Goal: Task Accomplishment & Management: Use online tool/utility

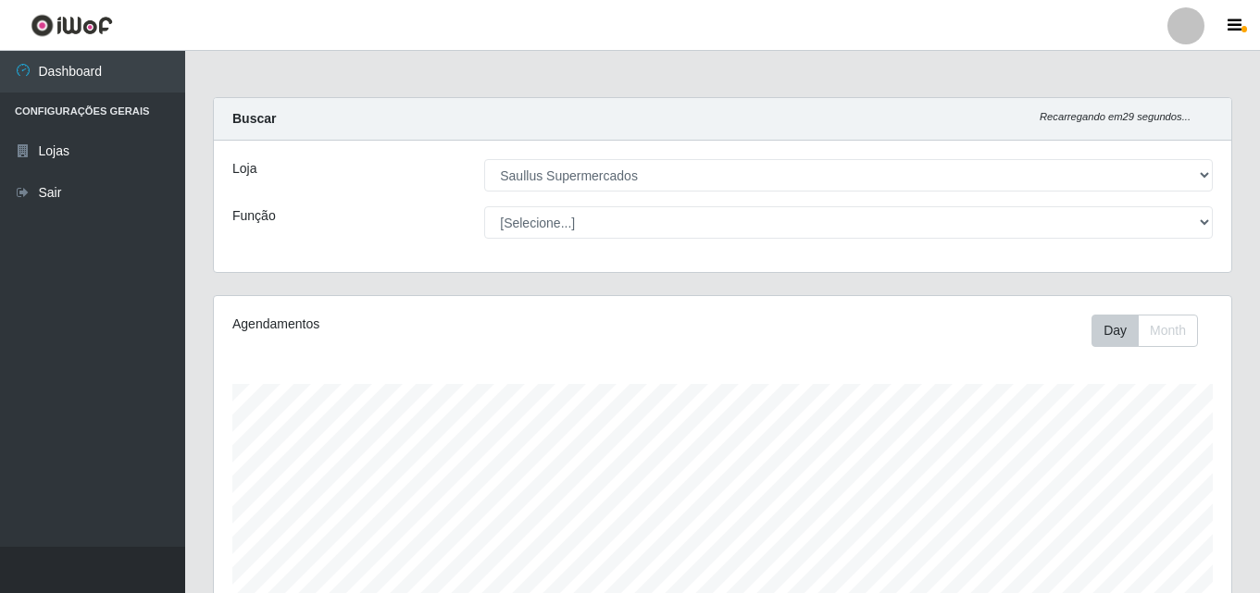
select select "423"
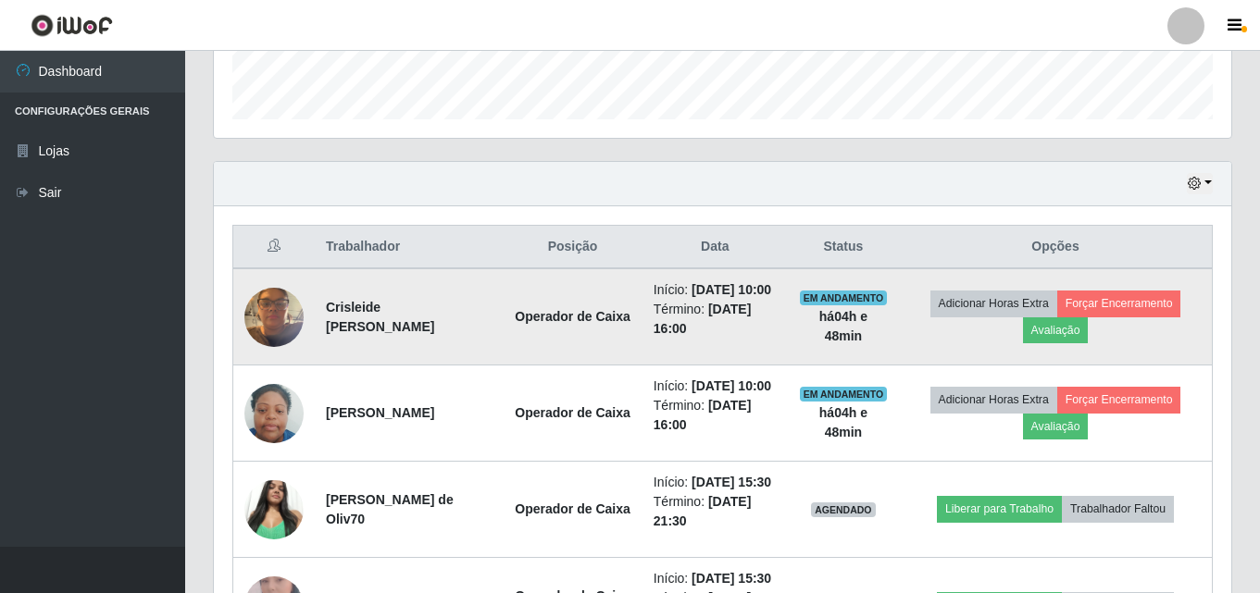
scroll to position [515, 0]
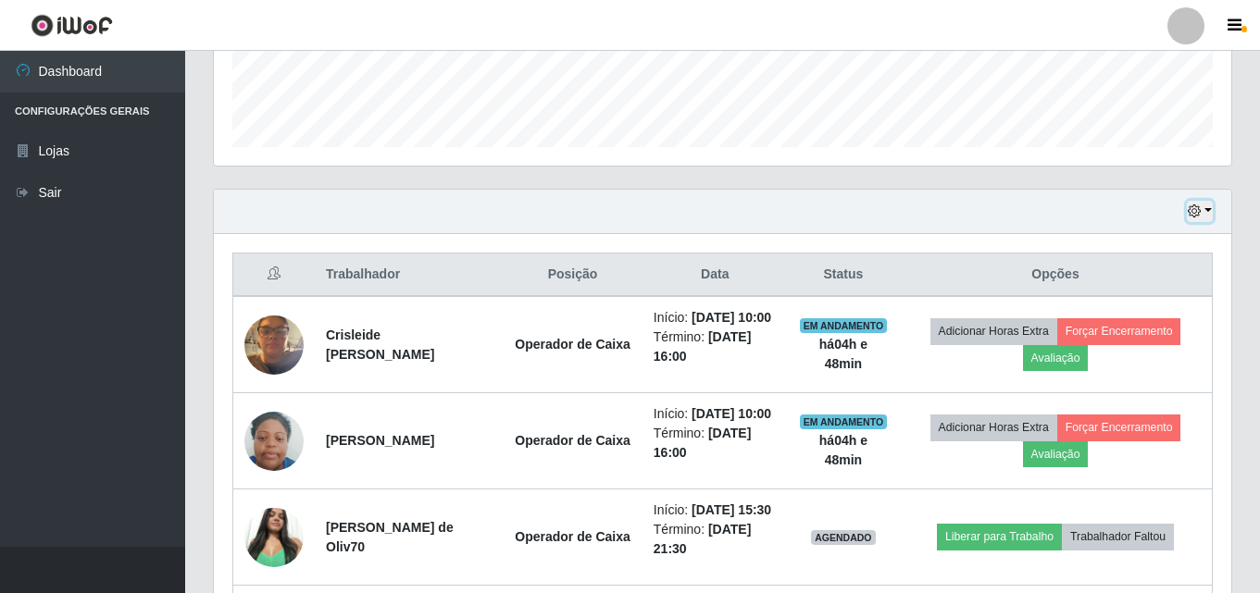
click at [1208, 208] on button "button" at bounding box center [1200, 211] width 26 height 21
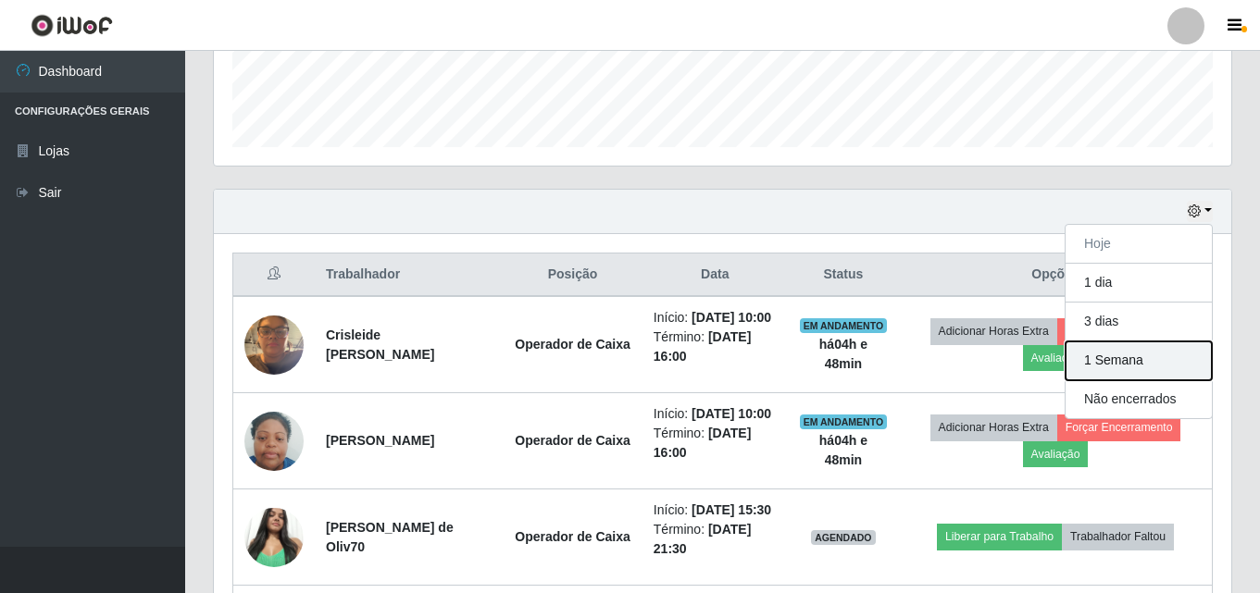
click at [1127, 375] on button "1 Semana" at bounding box center [1138, 361] width 146 height 39
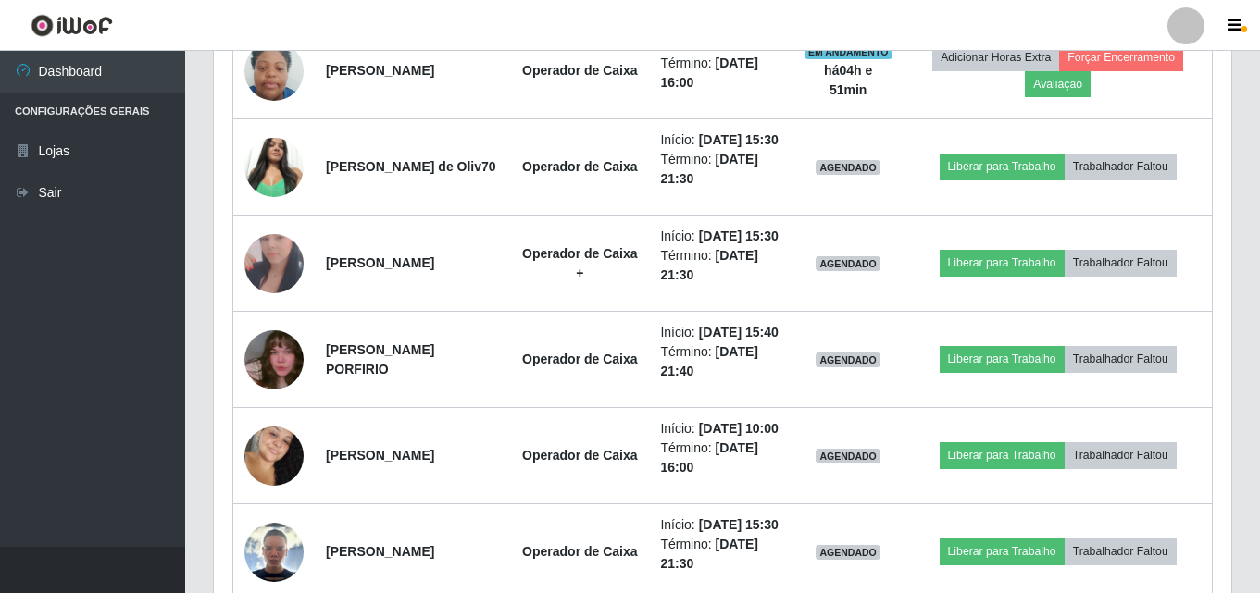
scroll to position [1255, 0]
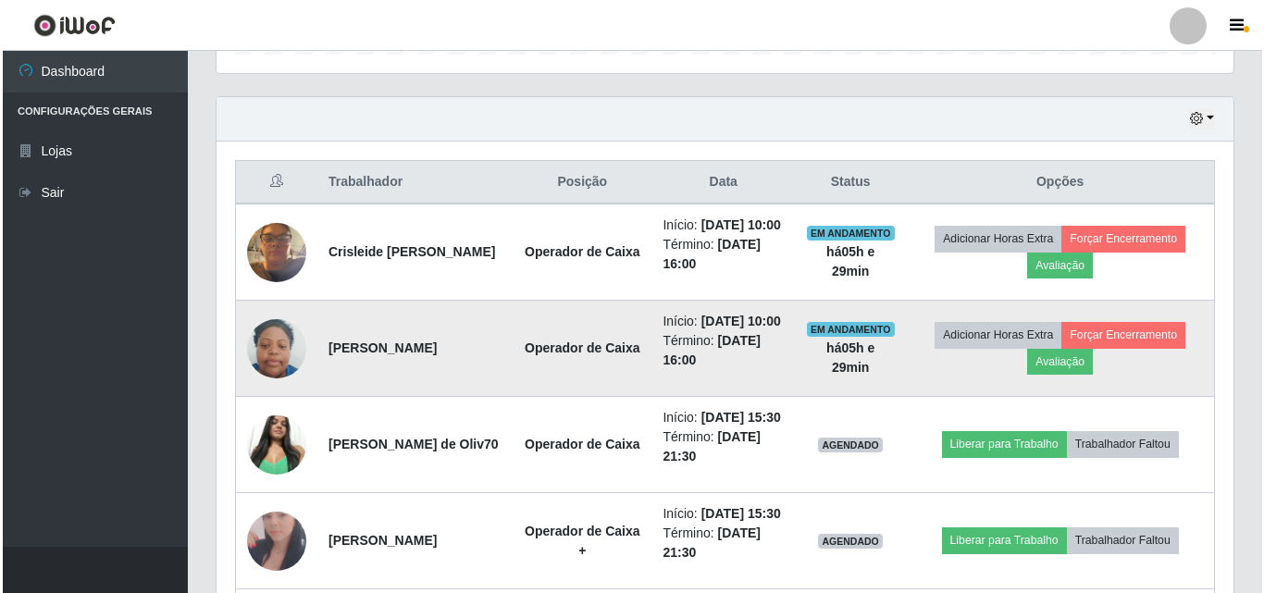
scroll to position [700, 0]
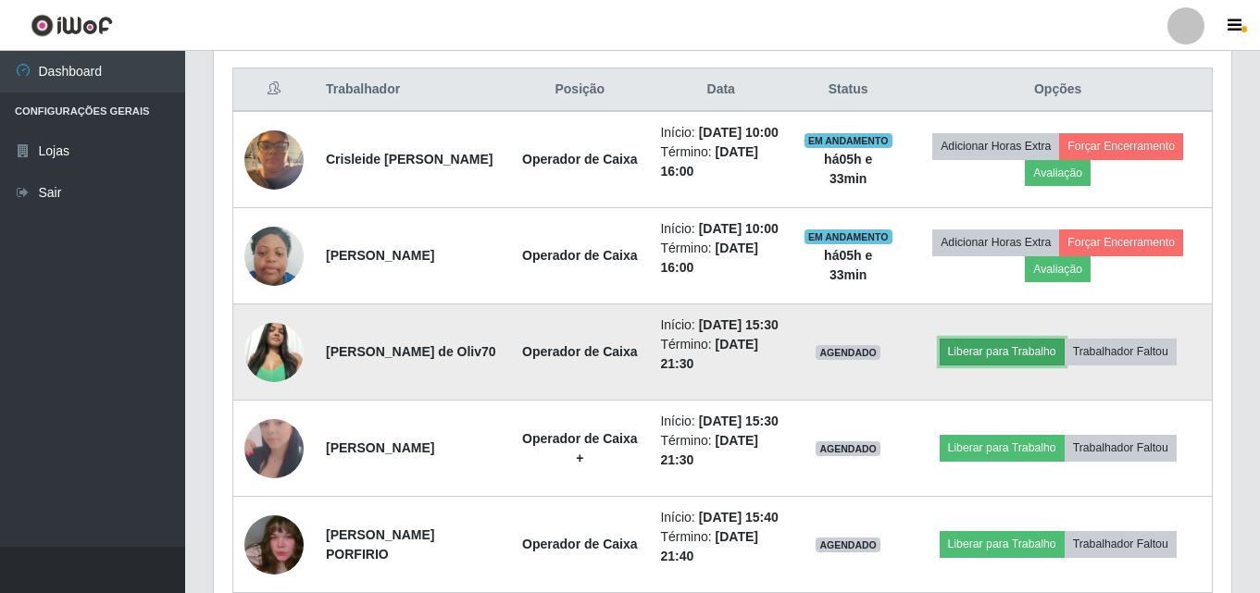
click at [1017, 365] on button "Liberar para Trabalho" at bounding box center [1001, 352] width 125 height 26
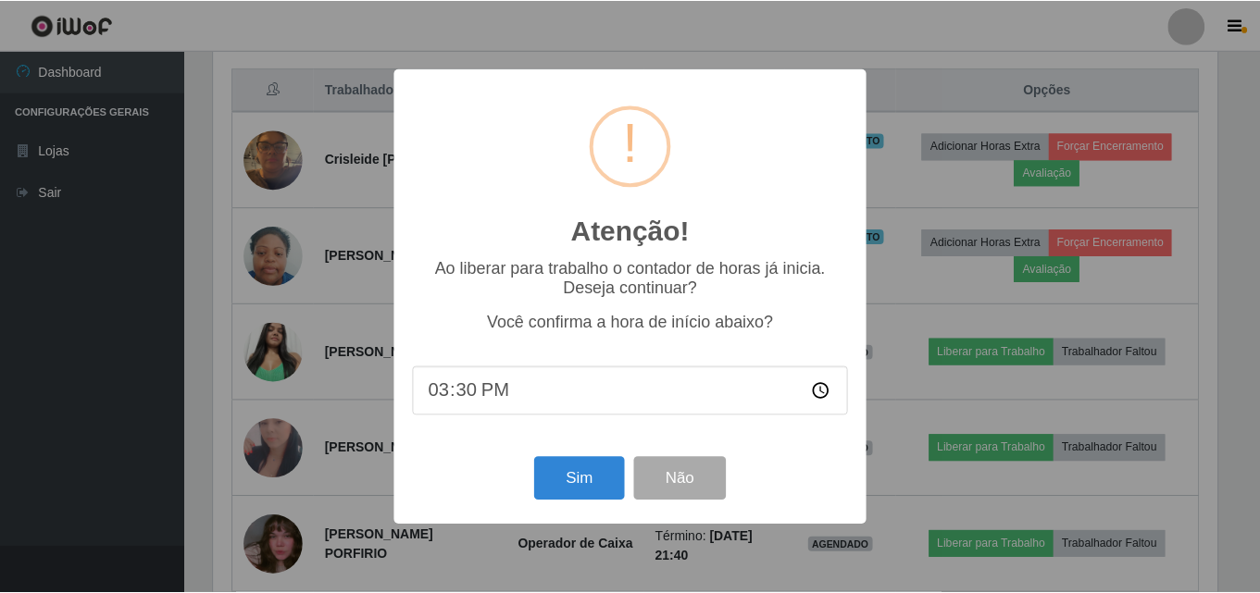
scroll to position [384, 1008]
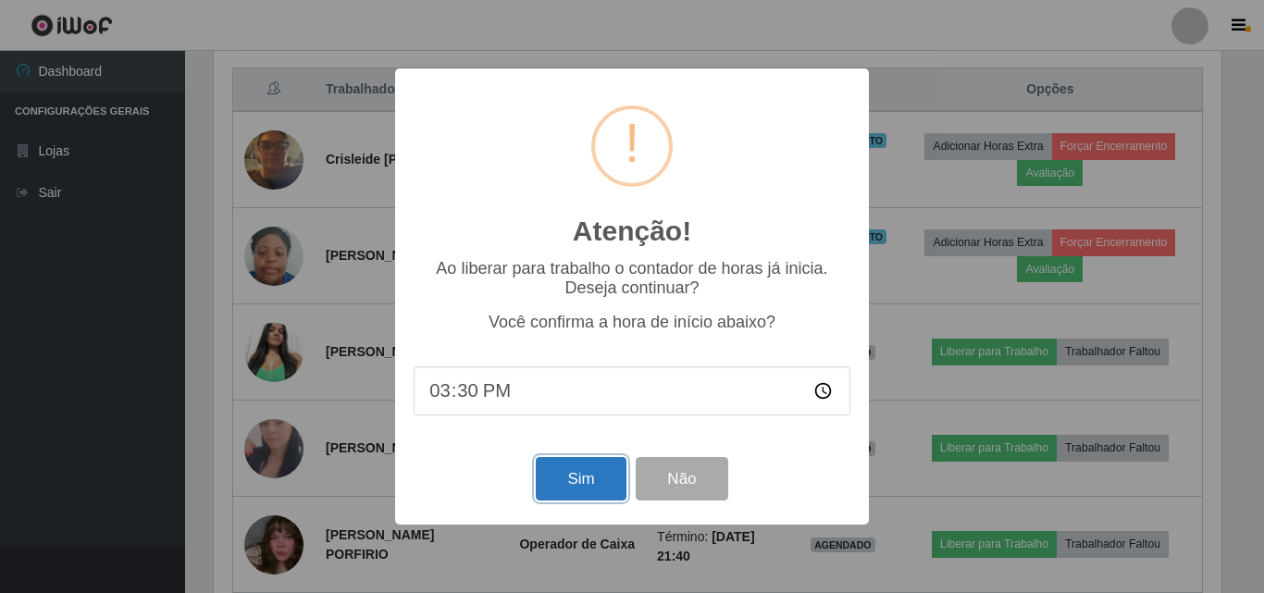
click at [596, 482] on button "Sim" at bounding box center [581, 479] width 90 height 44
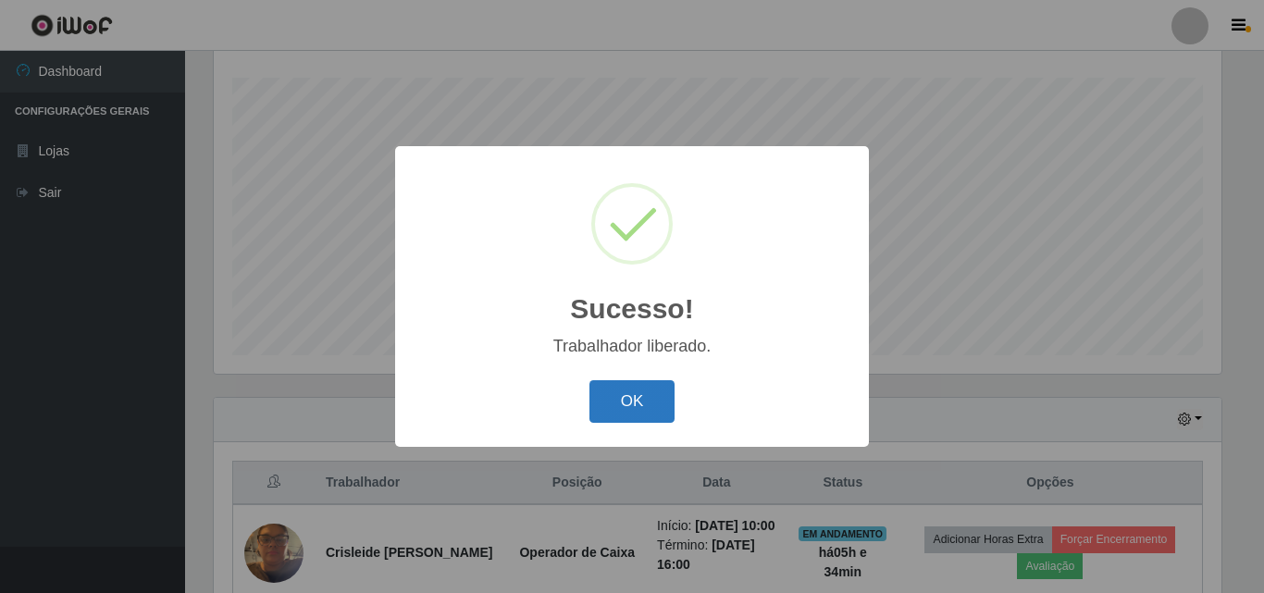
click at [649, 392] on button "OK" at bounding box center [633, 402] width 86 height 44
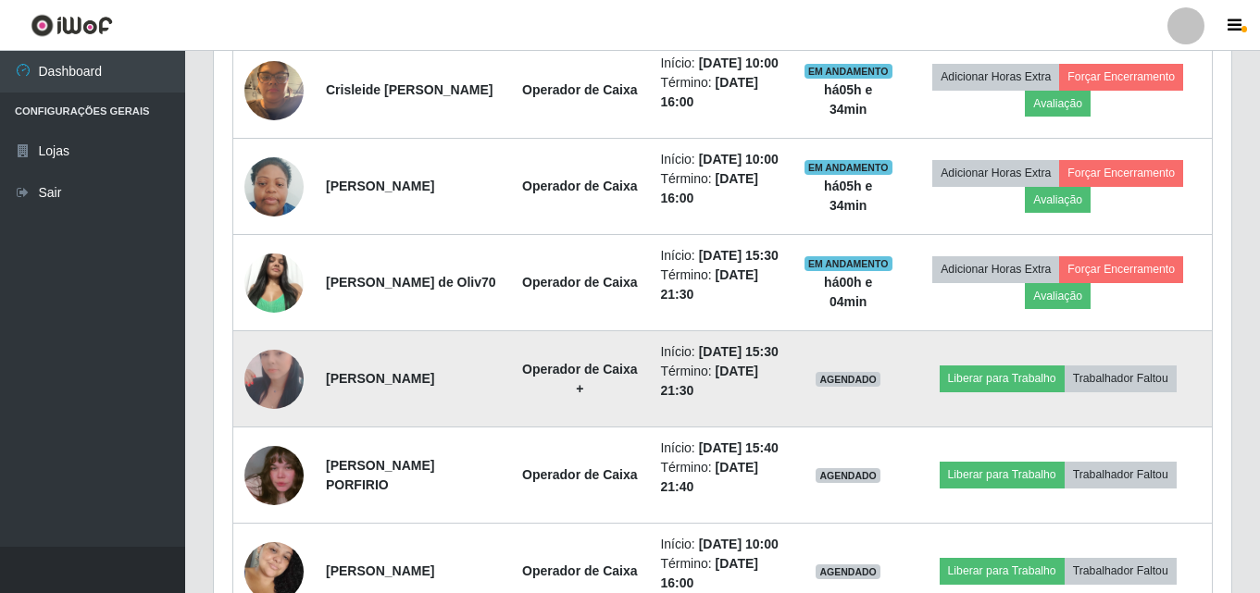
scroll to position [862, 0]
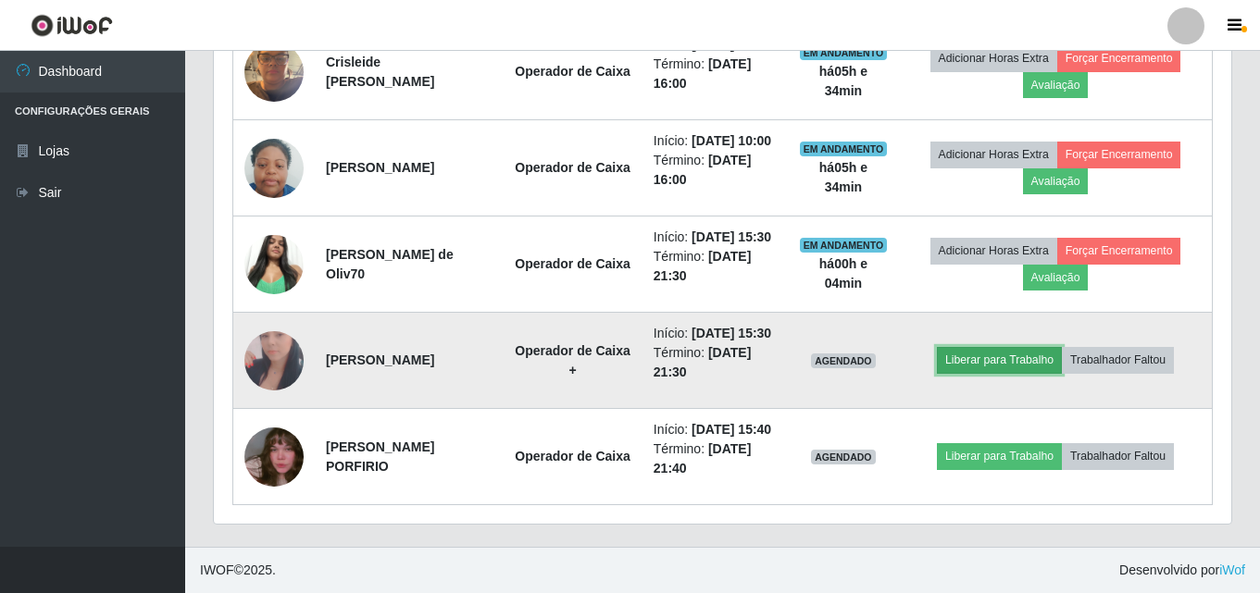
click at [1056, 354] on button "Liberar para Trabalho" at bounding box center [999, 360] width 125 height 26
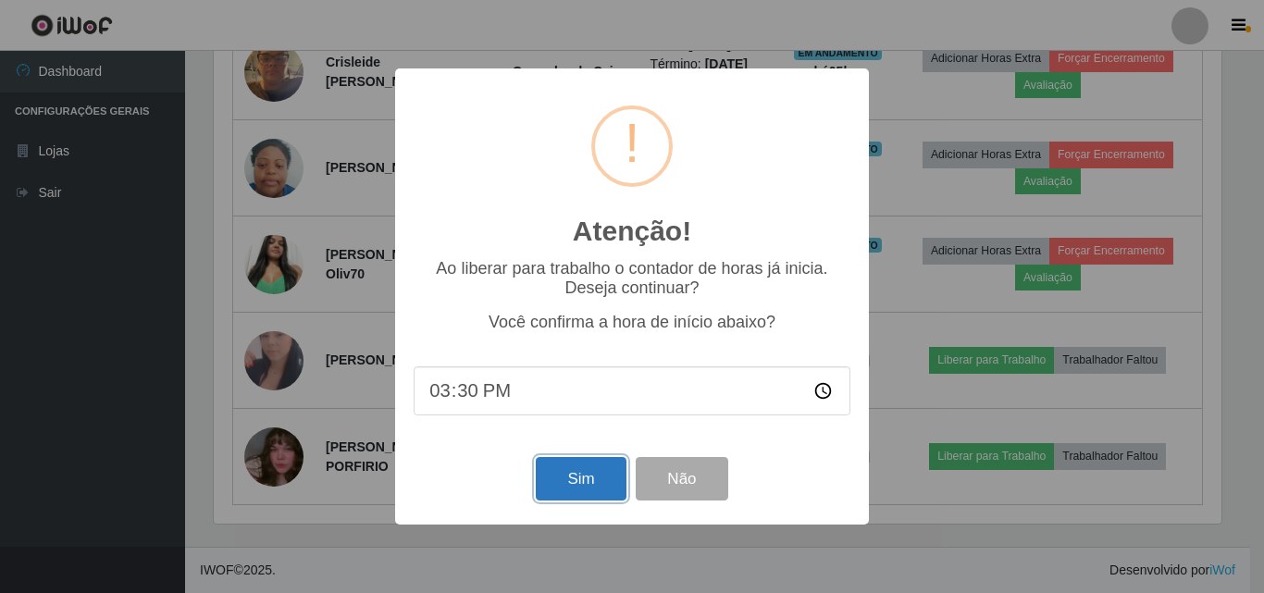
click at [562, 495] on button "Sim" at bounding box center [581, 479] width 90 height 44
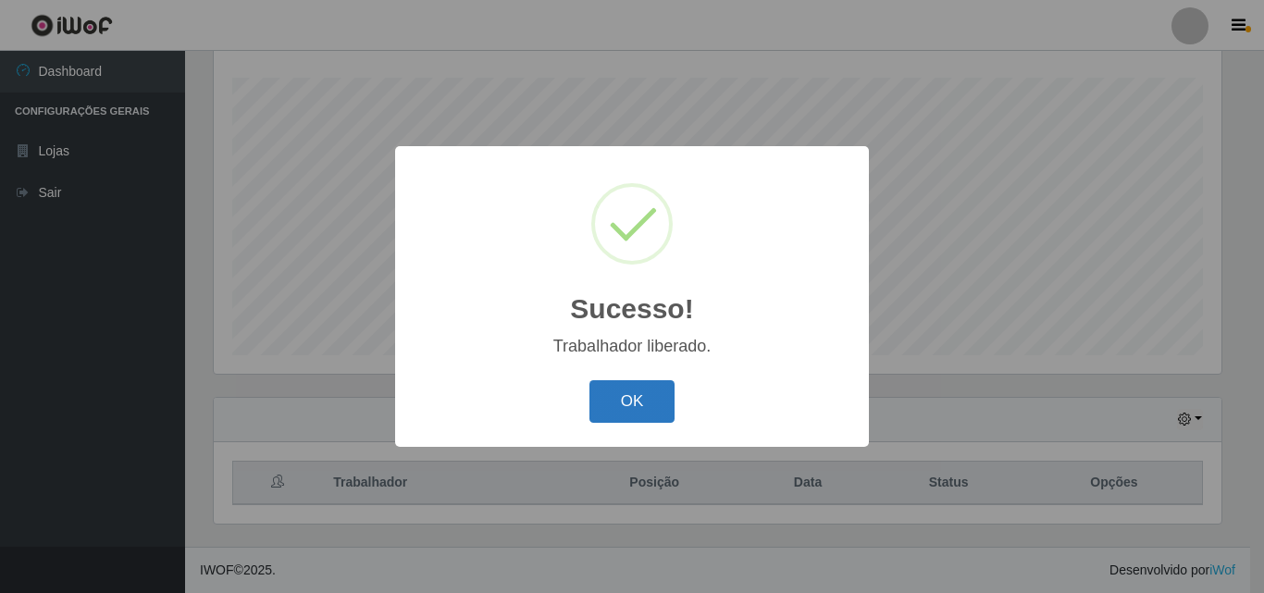
click at [633, 414] on button "OK" at bounding box center [633, 402] width 86 height 44
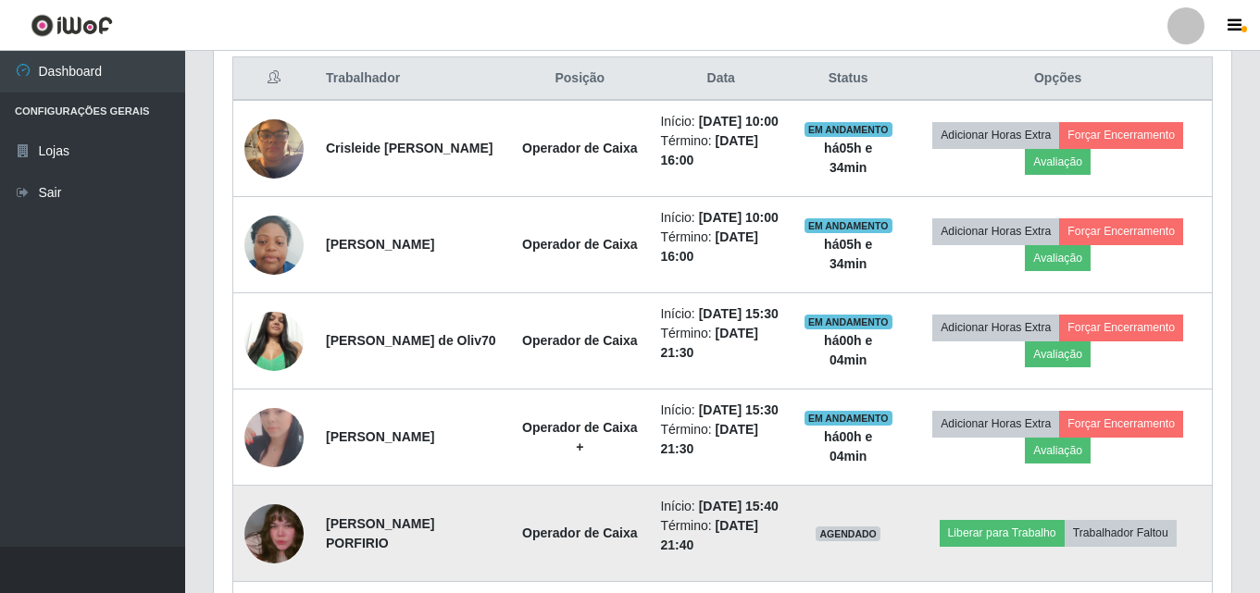
scroll to position [584, 0]
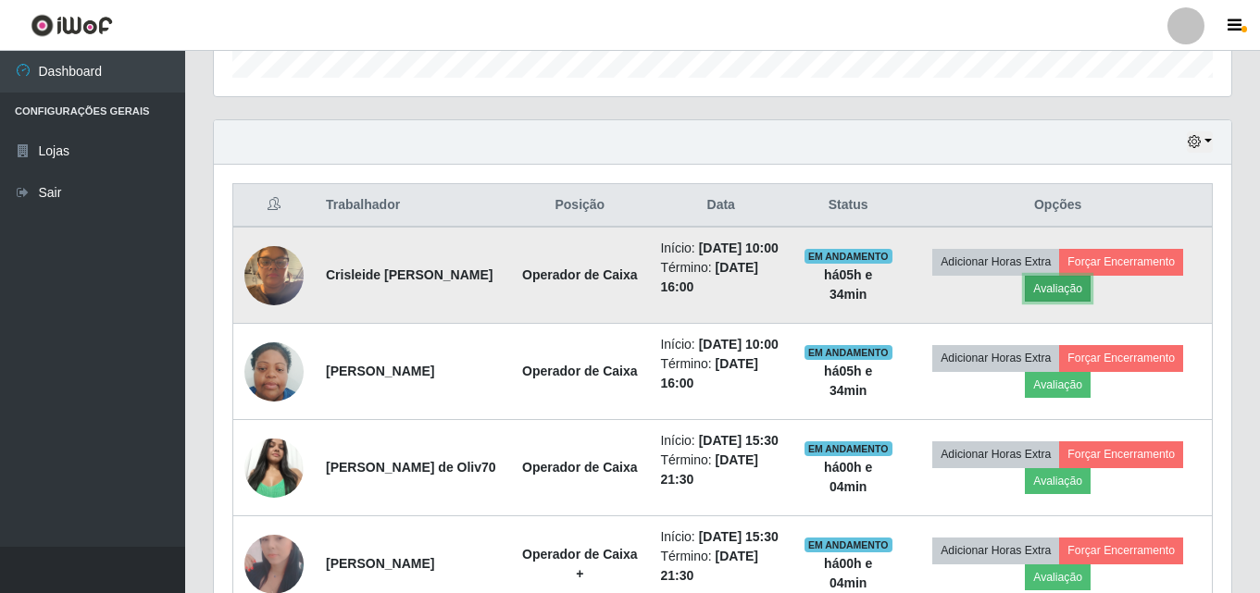
click at [1085, 288] on button "Avaliação" at bounding box center [1058, 289] width 66 height 26
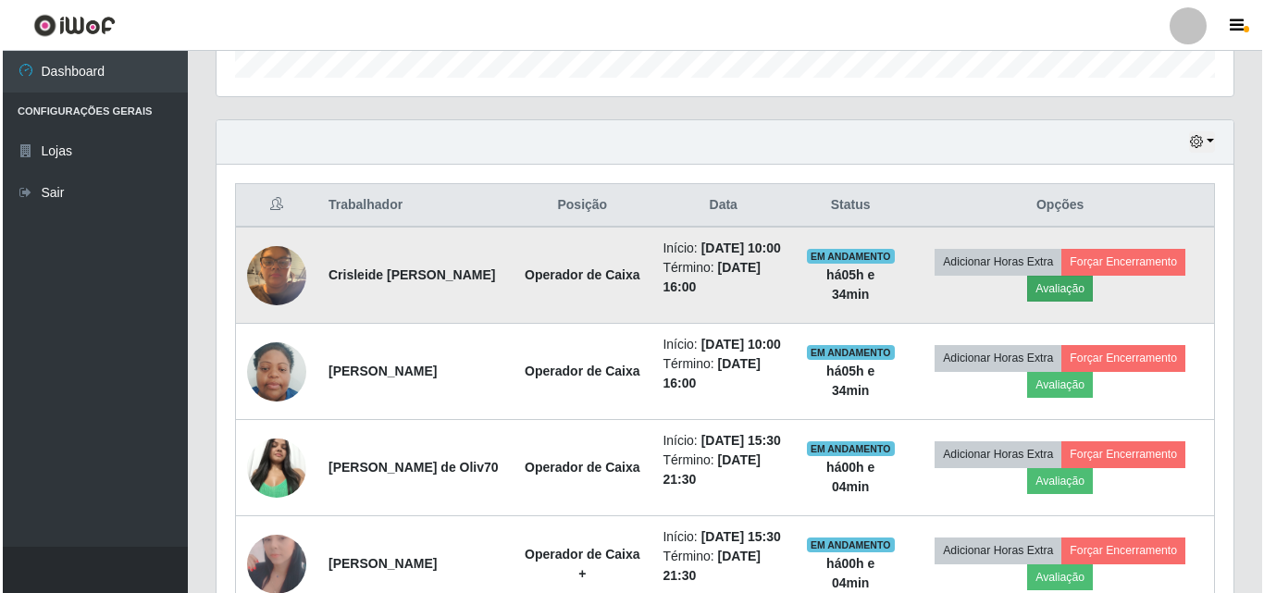
scroll to position [384, 1008]
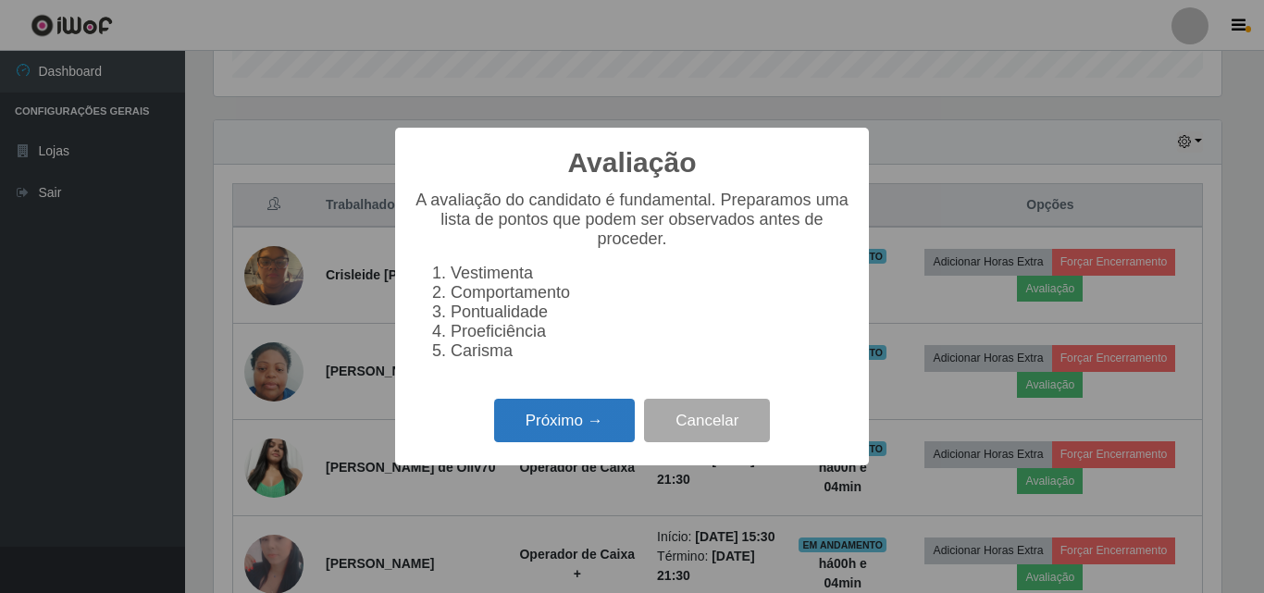
click at [615, 433] on button "Próximo →" at bounding box center [564, 421] width 141 height 44
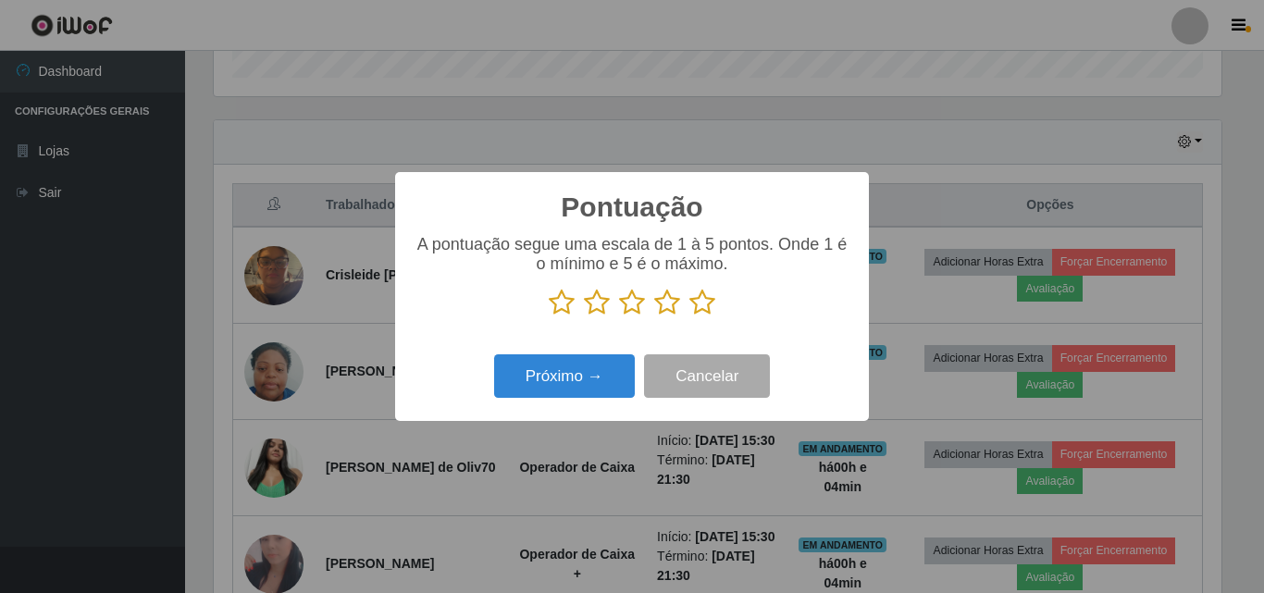
click at [712, 311] on icon at bounding box center [703, 303] width 26 height 28
click at [690, 317] on input "radio" at bounding box center [690, 317] width 0 height 0
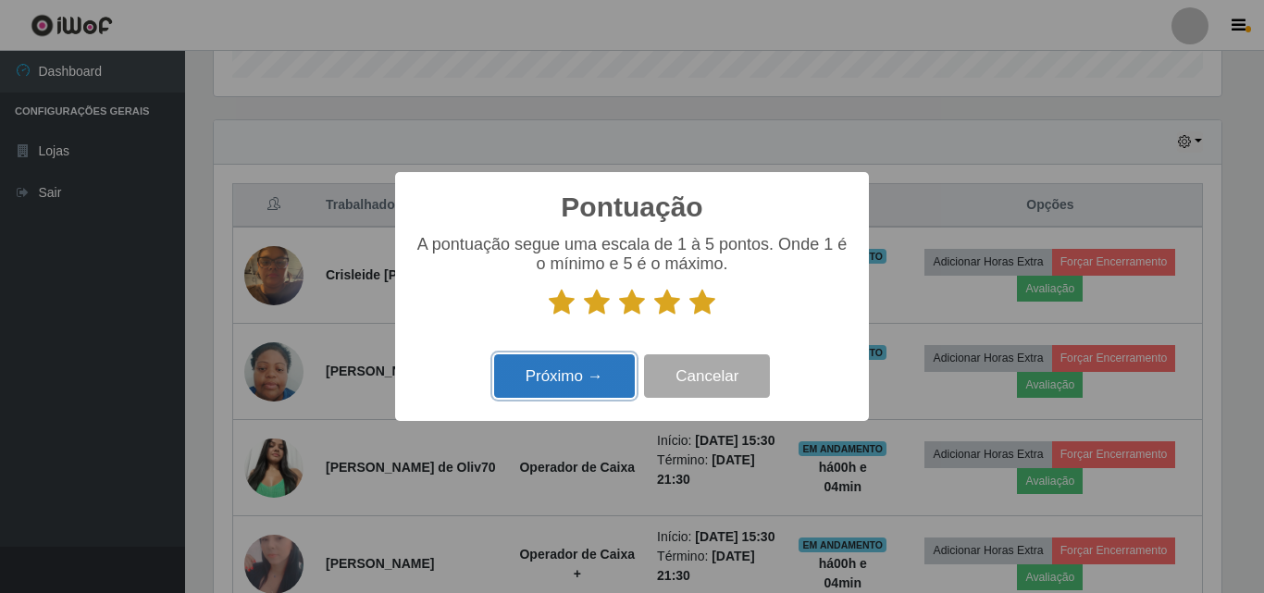
click at [614, 385] on button "Próximo →" at bounding box center [564, 376] width 141 height 44
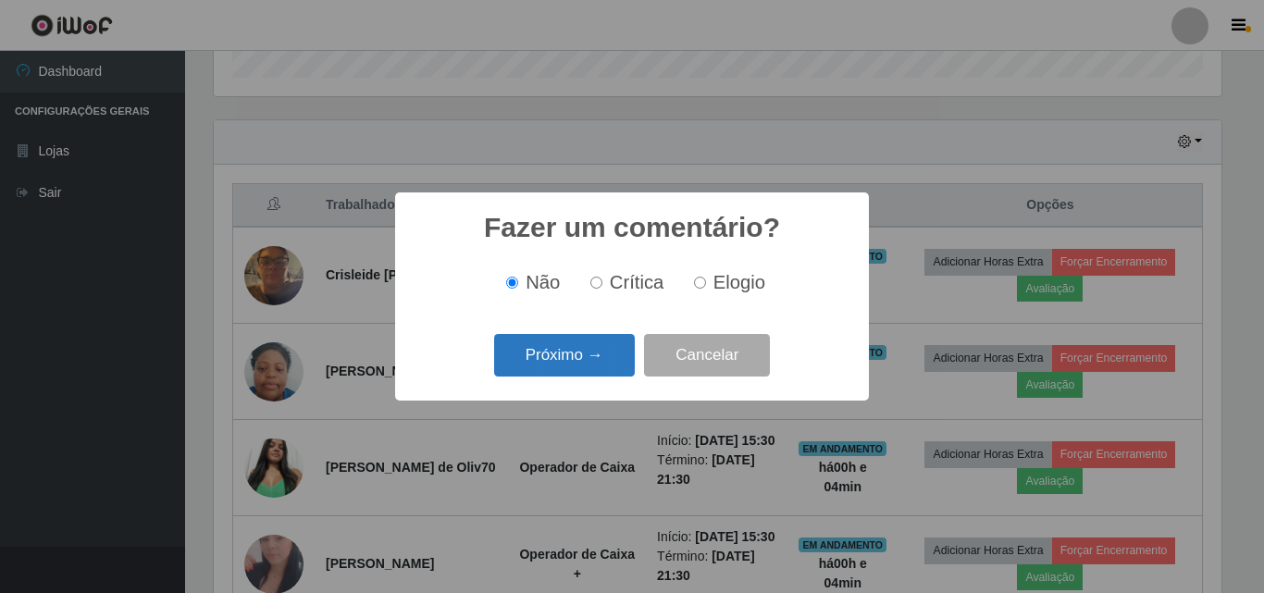
click at [619, 359] on button "Próximo →" at bounding box center [564, 356] width 141 height 44
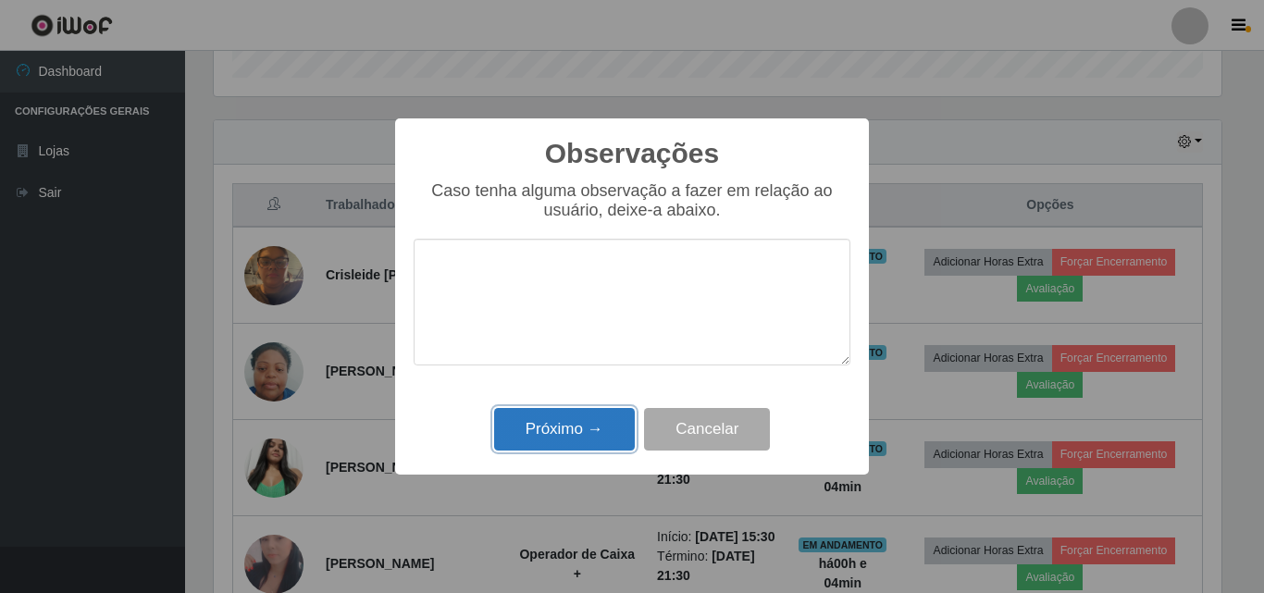
click at [598, 424] on button "Próximo →" at bounding box center [564, 430] width 141 height 44
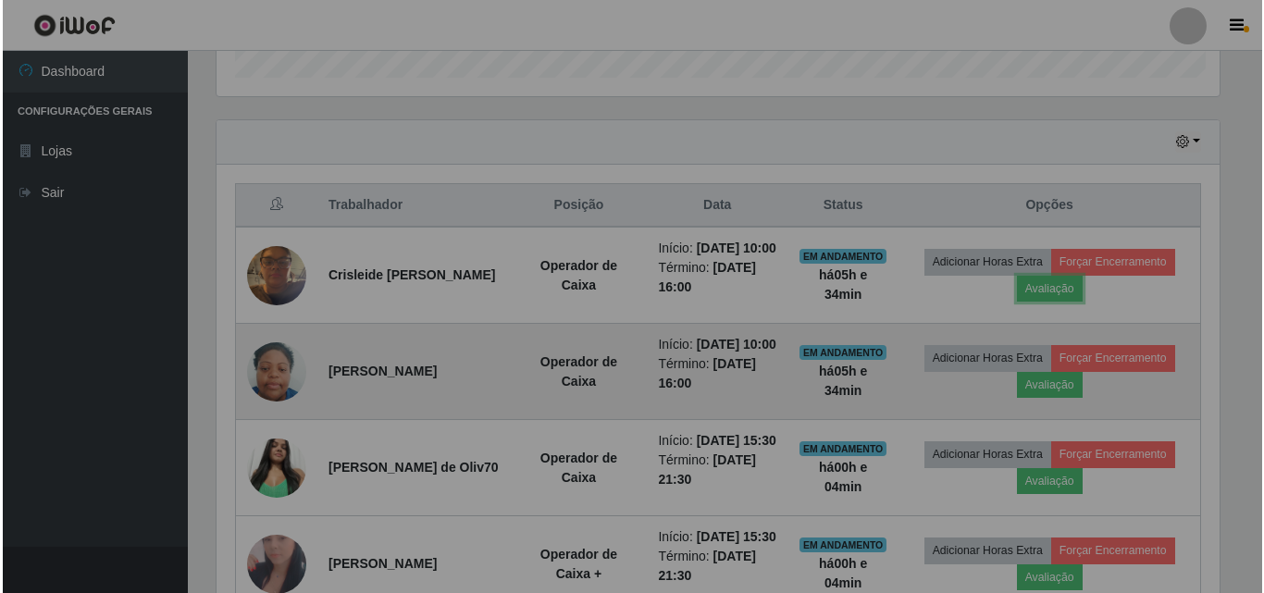
scroll to position [384, 1017]
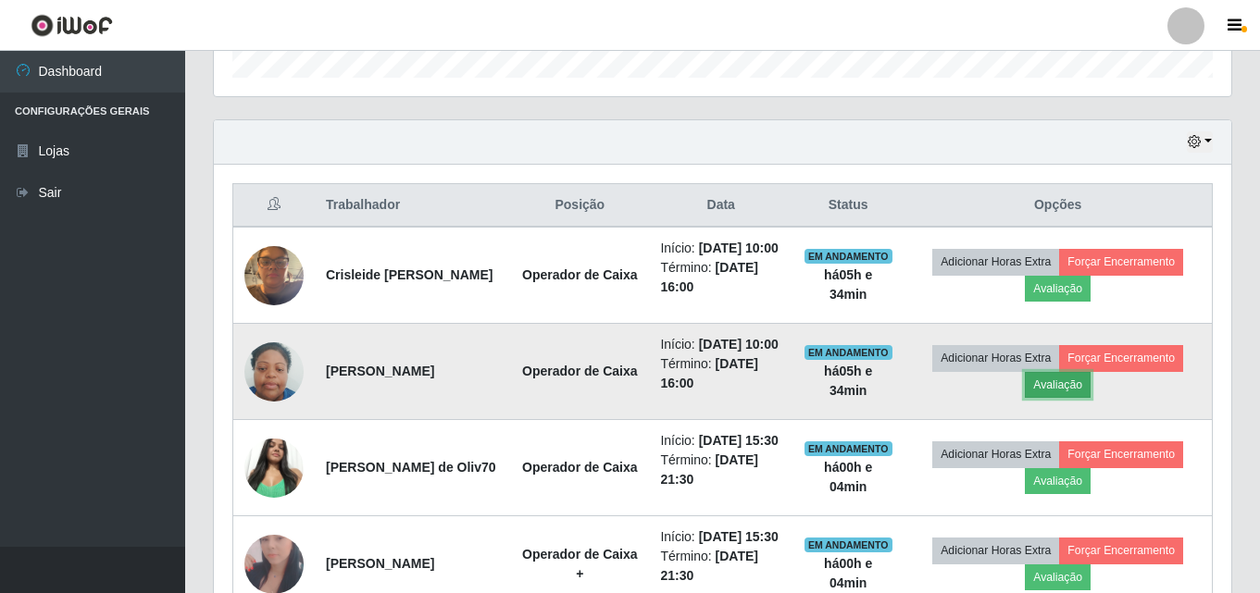
click at [1071, 398] on button "Avaliação" at bounding box center [1058, 385] width 66 height 26
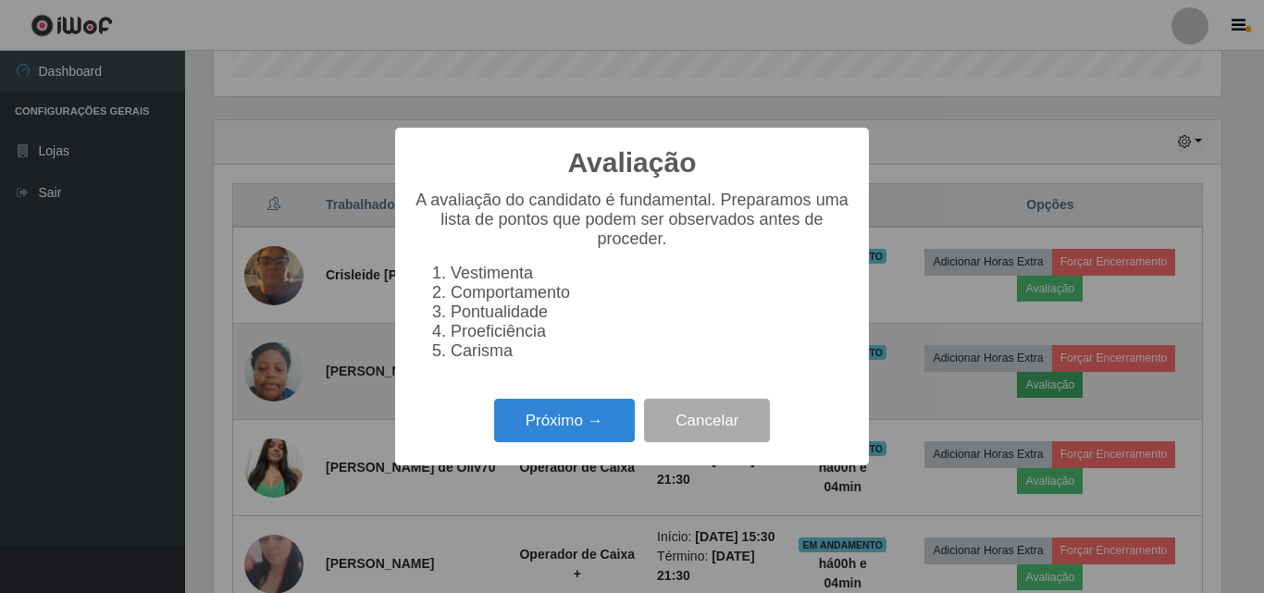
scroll to position [384, 1008]
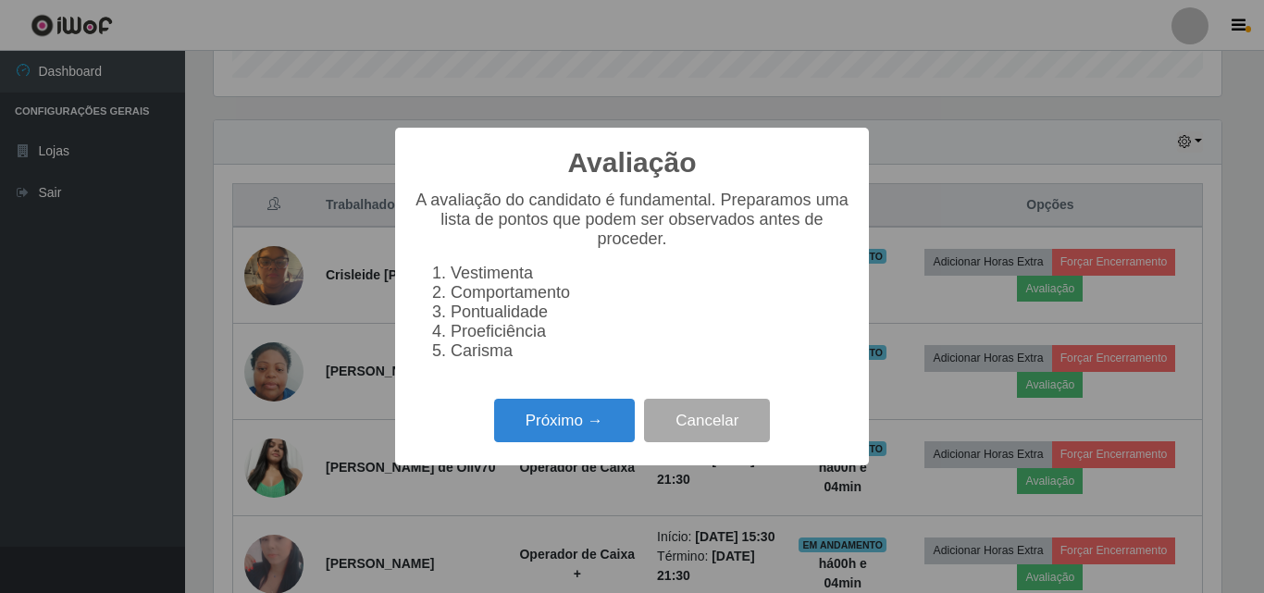
click at [537, 447] on div "Próximo → Cancelar" at bounding box center [632, 420] width 437 height 53
click at [547, 442] on button "Próximo →" at bounding box center [564, 421] width 141 height 44
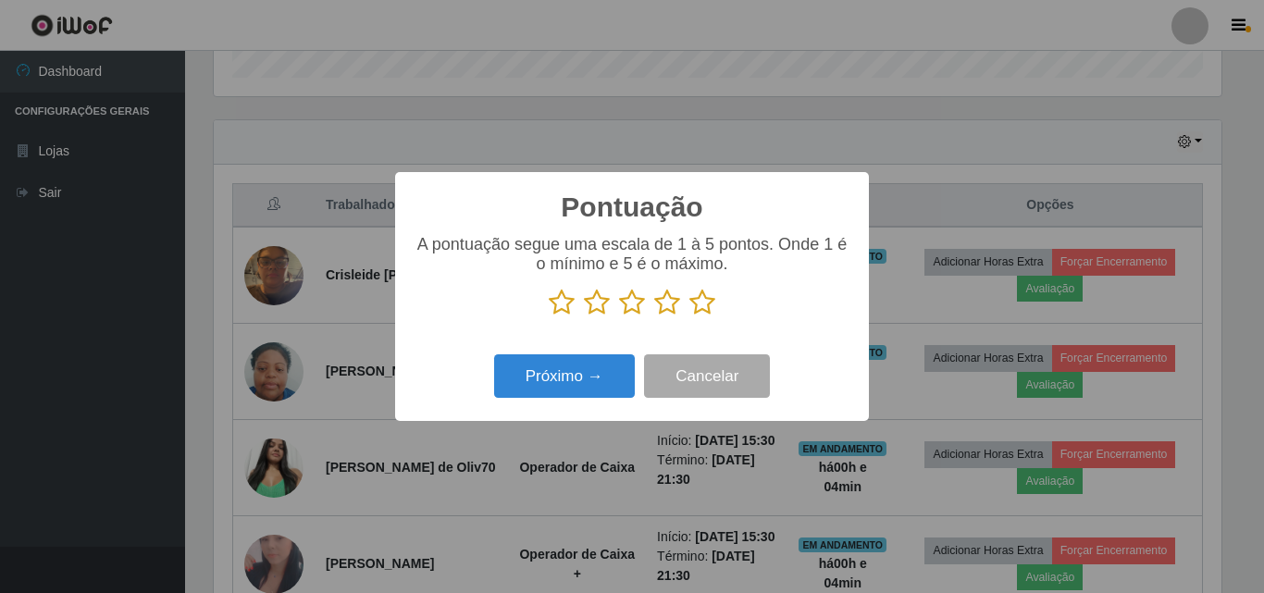
scroll to position [0, 0]
click at [707, 306] on icon at bounding box center [703, 303] width 26 height 28
click at [690, 317] on input "radio" at bounding box center [690, 317] width 0 height 0
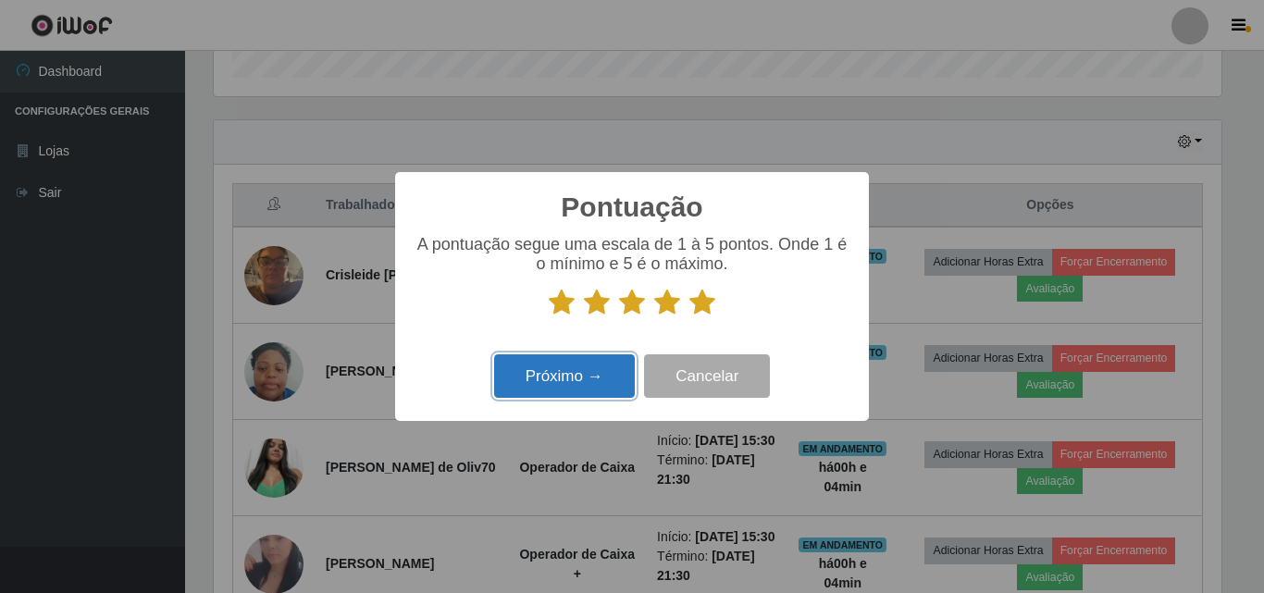
click at [598, 388] on button "Próximo →" at bounding box center [564, 376] width 141 height 44
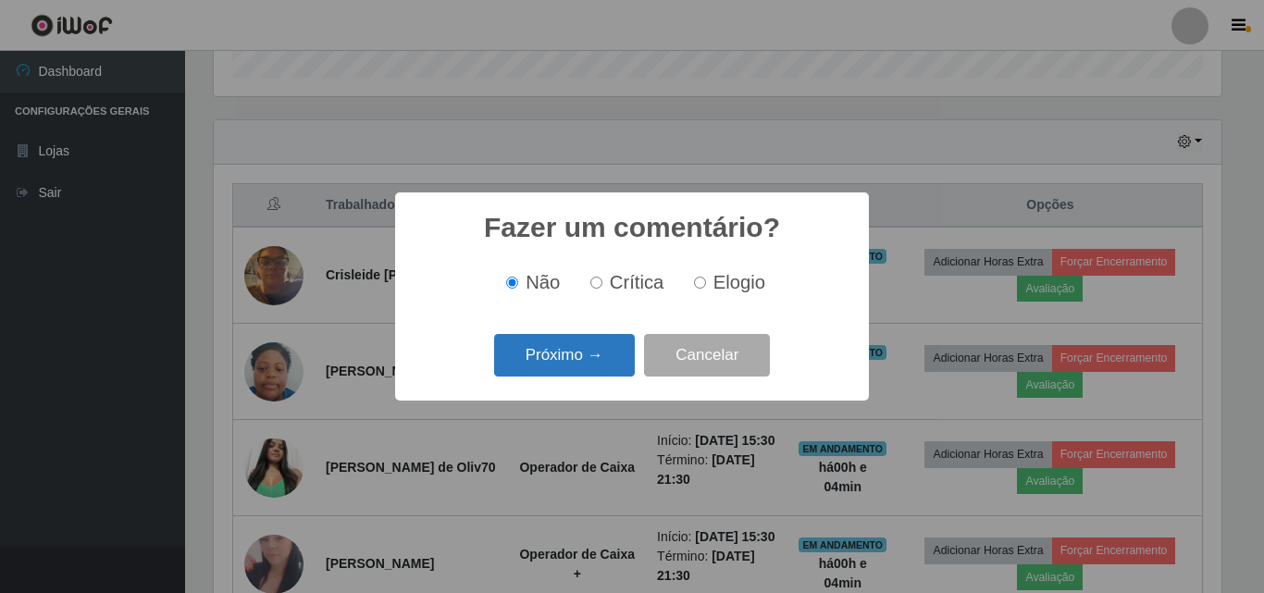
click at [618, 337] on button "Próximo →" at bounding box center [564, 356] width 141 height 44
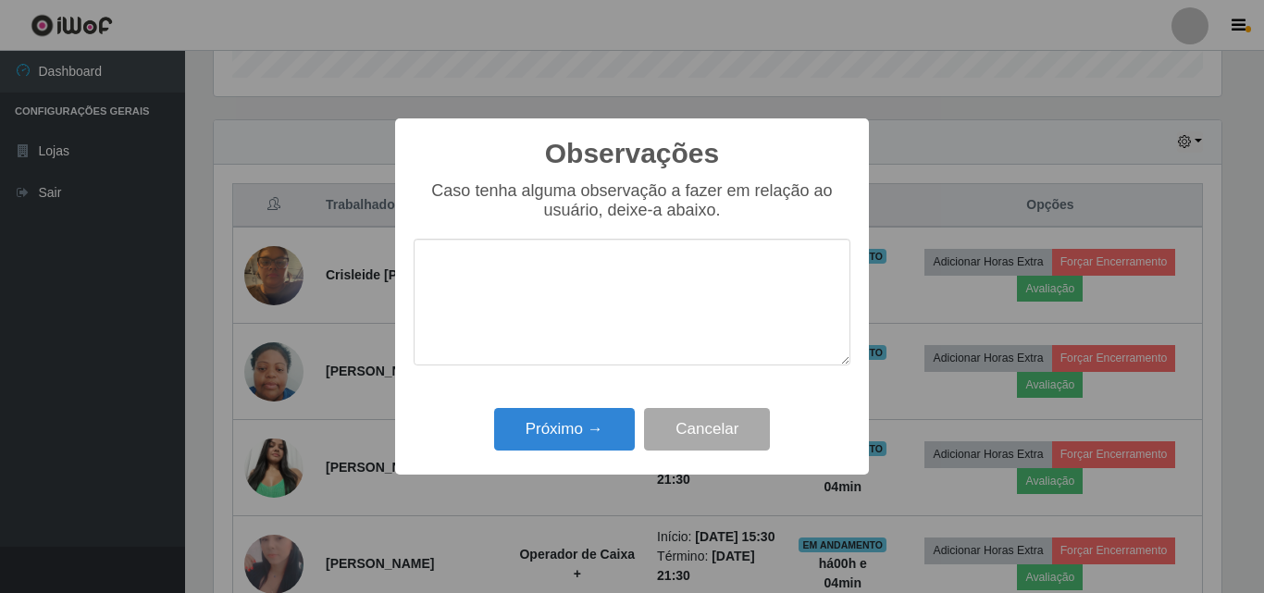
click at [611, 342] on textarea at bounding box center [632, 302] width 437 height 127
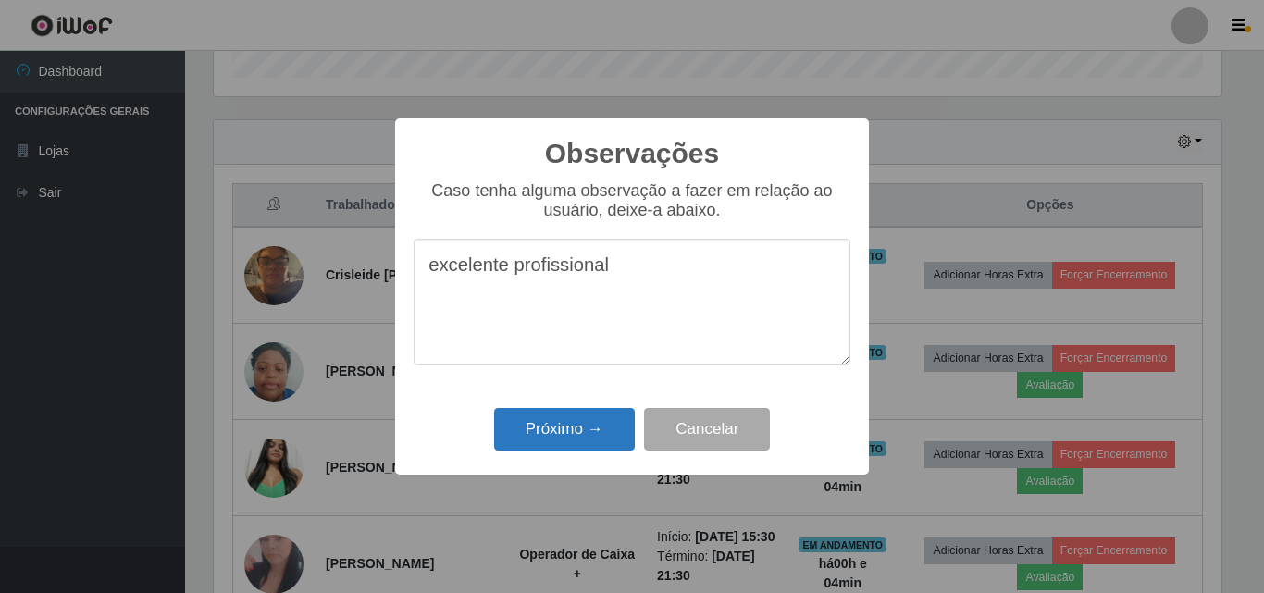
type textarea "excelente profissional"
click at [548, 445] on button "Próximo →" at bounding box center [564, 430] width 141 height 44
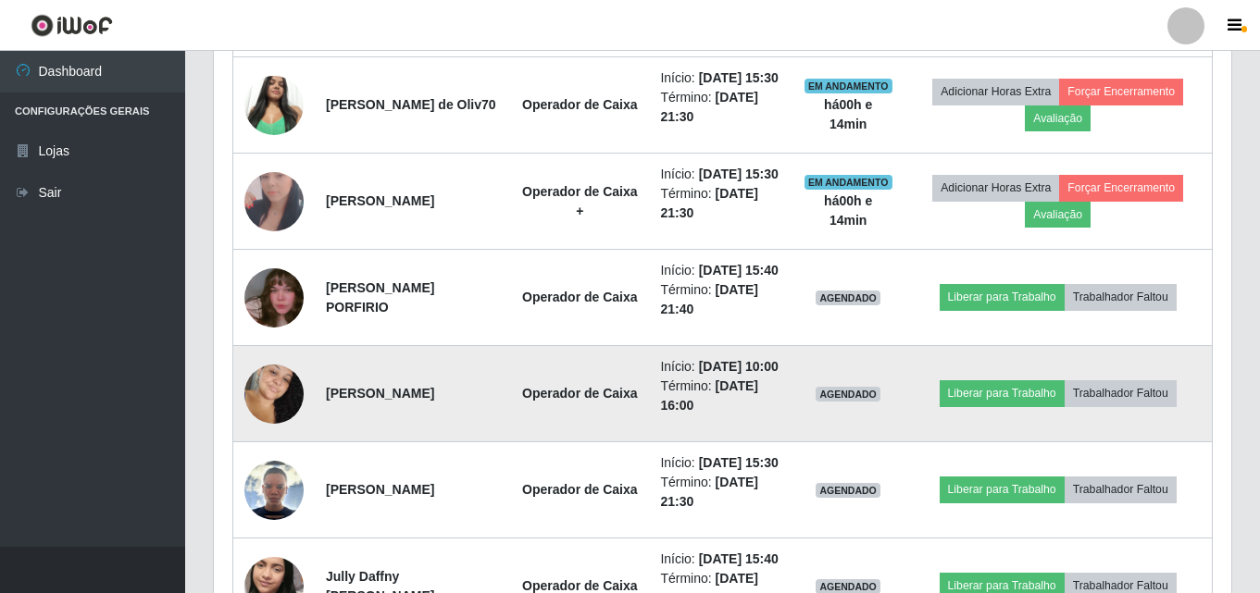
scroll to position [977, 0]
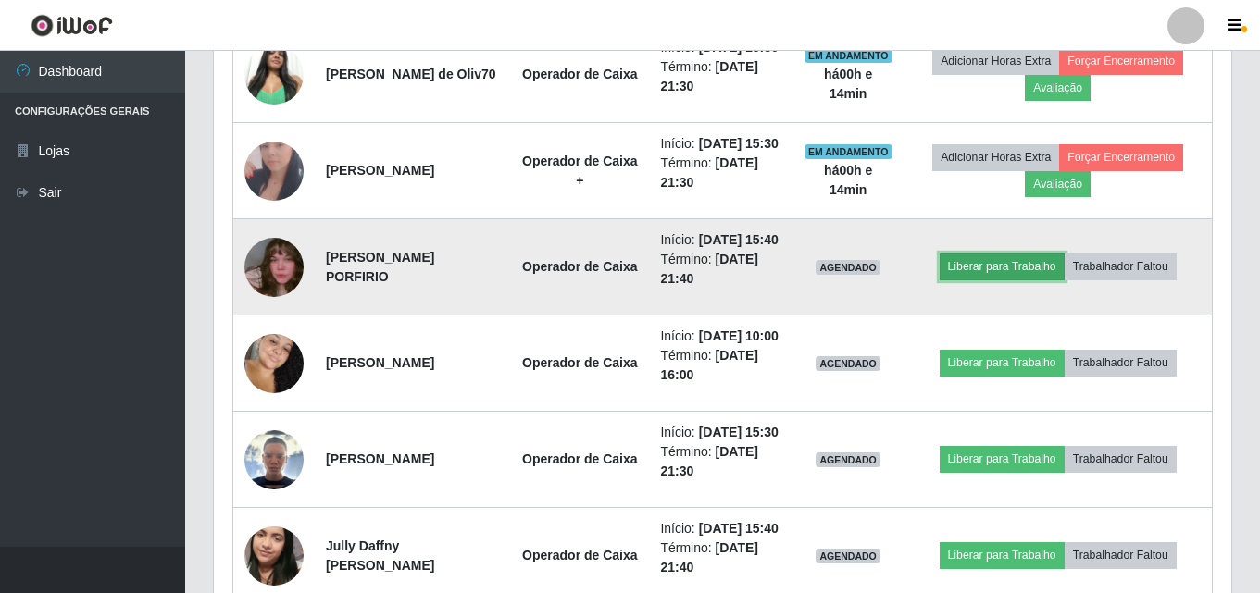
click at [1015, 280] on button "Liberar para Trabalho" at bounding box center [1001, 267] width 125 height 26
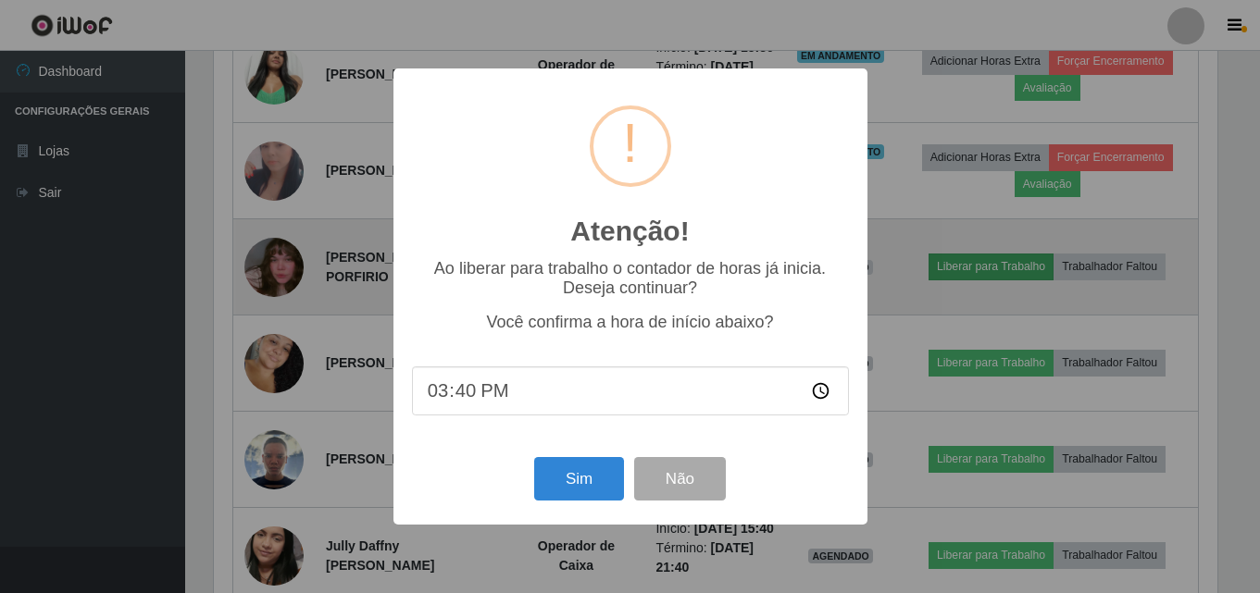
scroll to position [384, 1008]
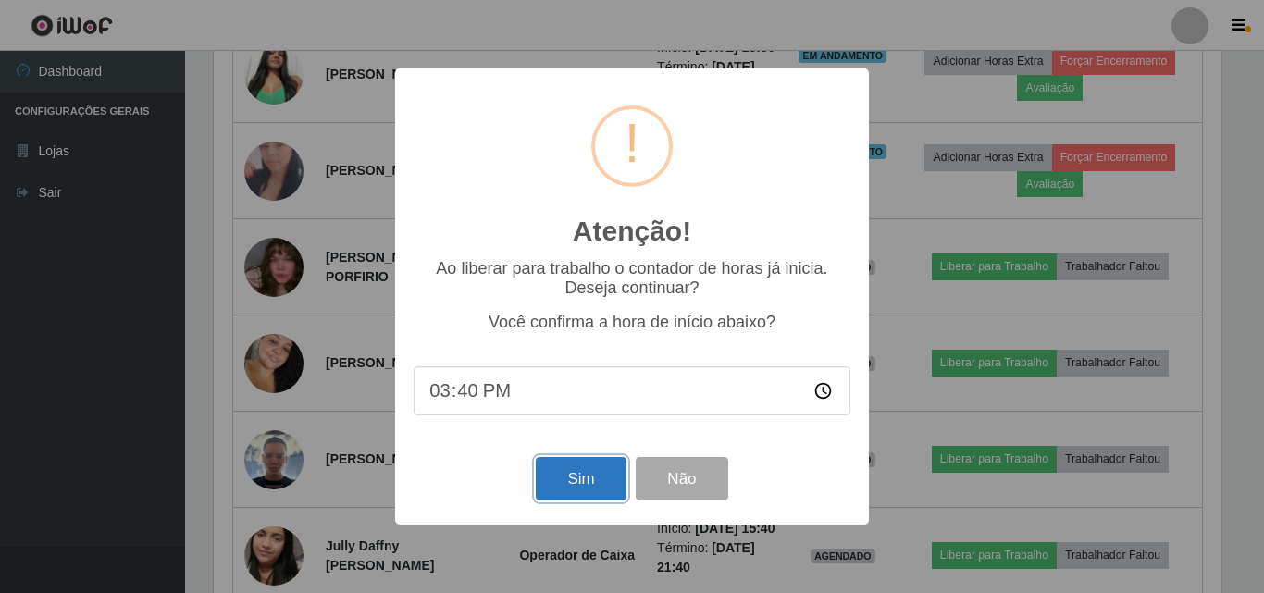
click at [549, 482] on button "Sim" at bounding box center [581, 479] width 90 height 44
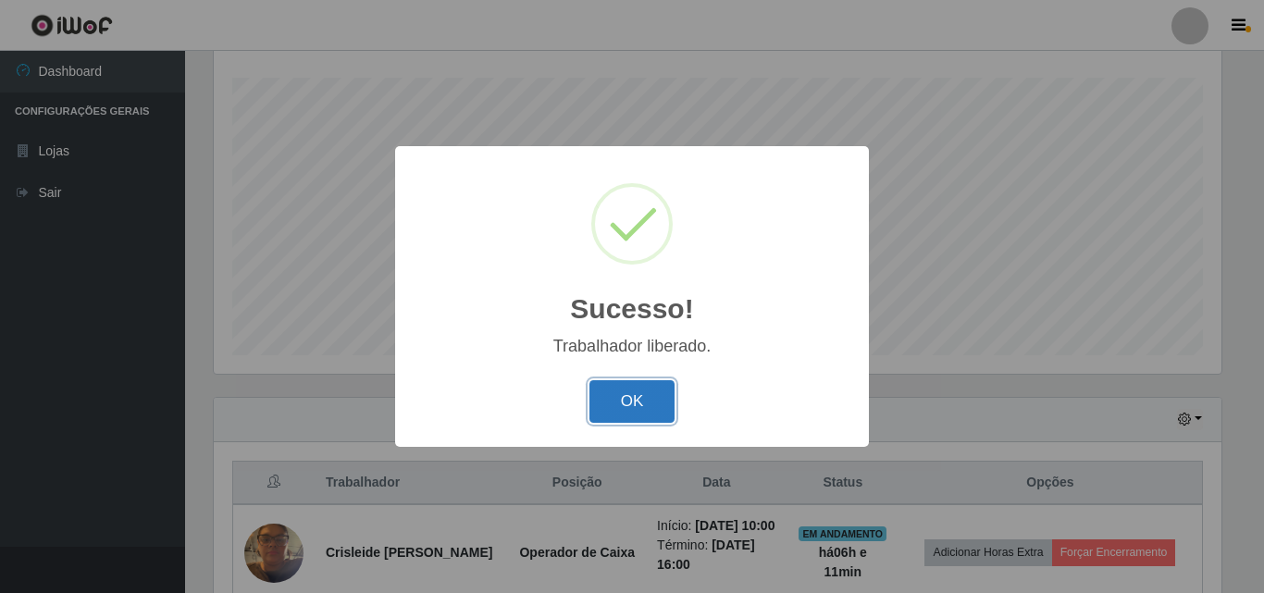
click at [651, 404] on button "OK" at bounding box center [633, 402] width 86 height 44
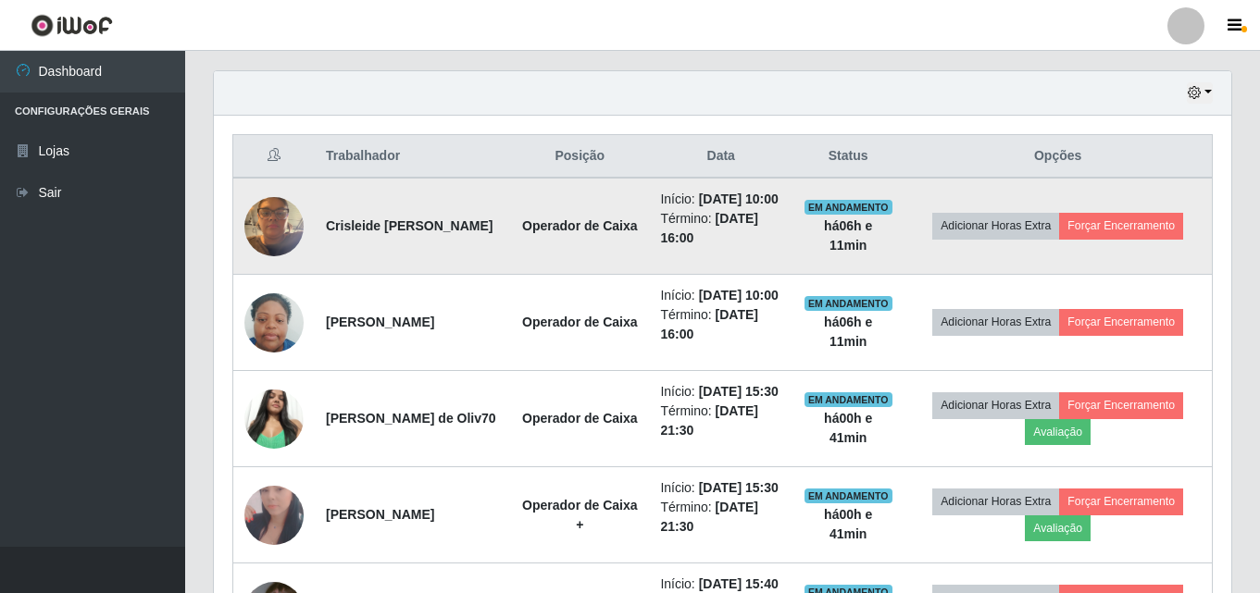
scroll to position [677, 0]
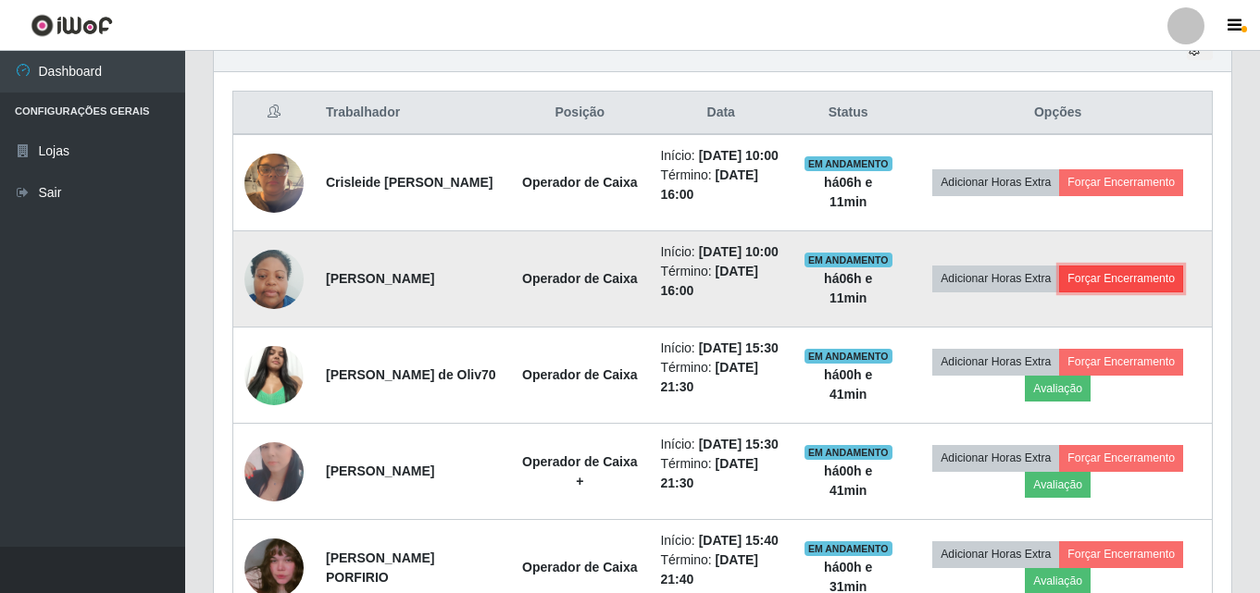
click at [1123, 292] on button "Forçar Encerramento" at bounding box center [1121, 279] width 124 height 26
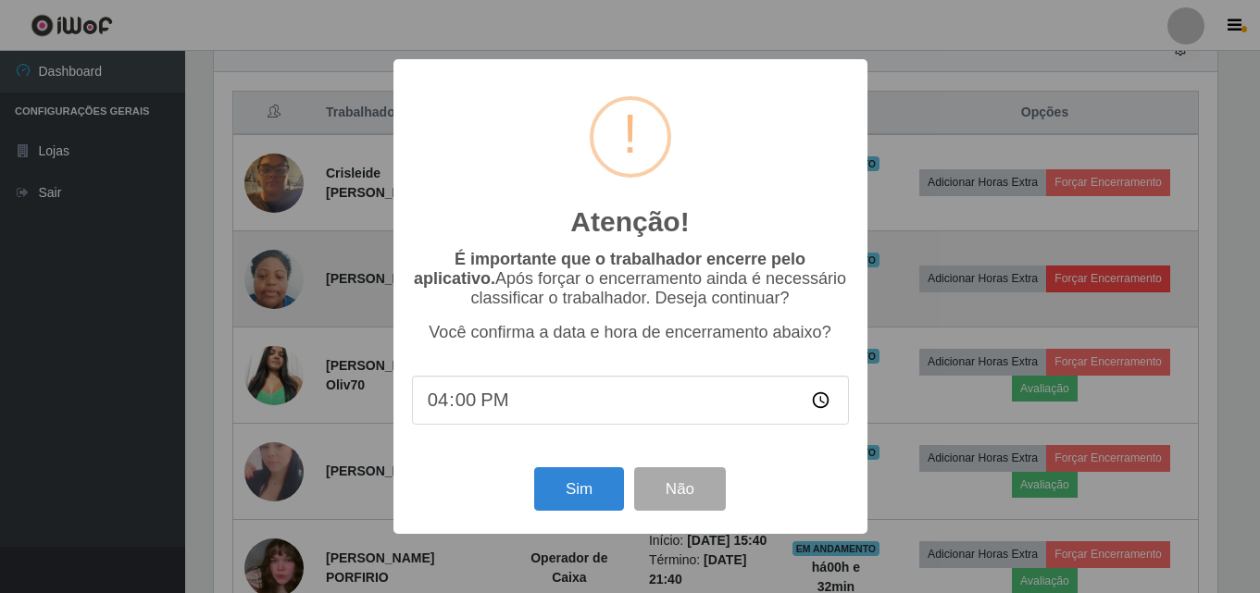
scroll to position [384, 1008]
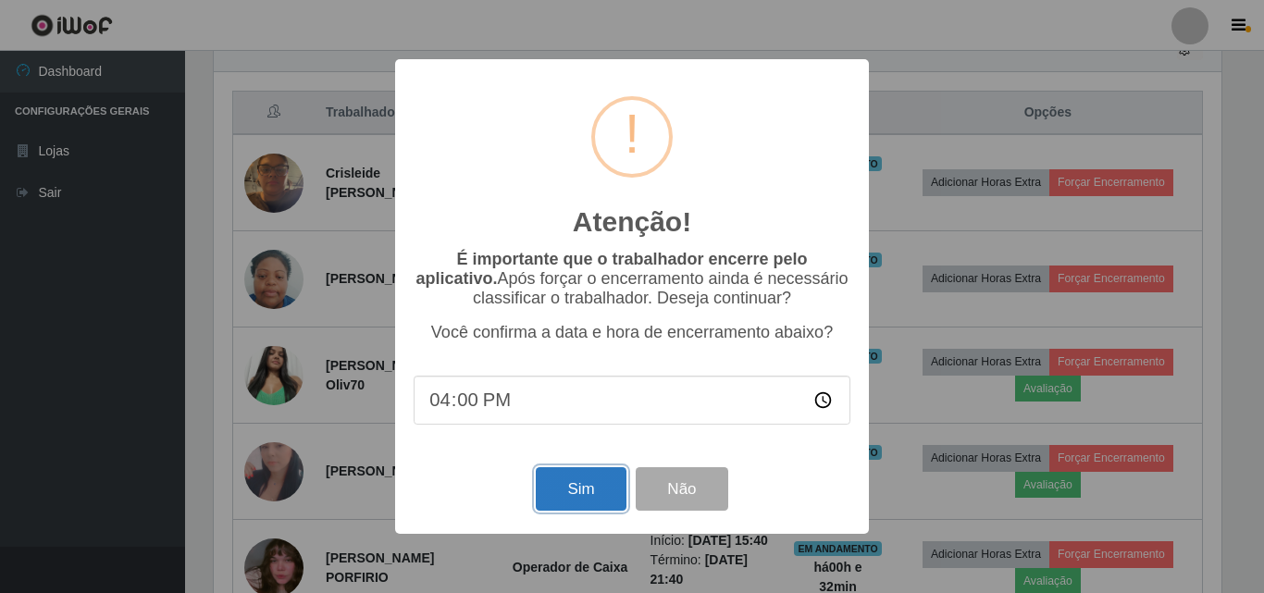
click at [588, 501] on button "Sim" at bounding box center [581, 489] width 90 height 44
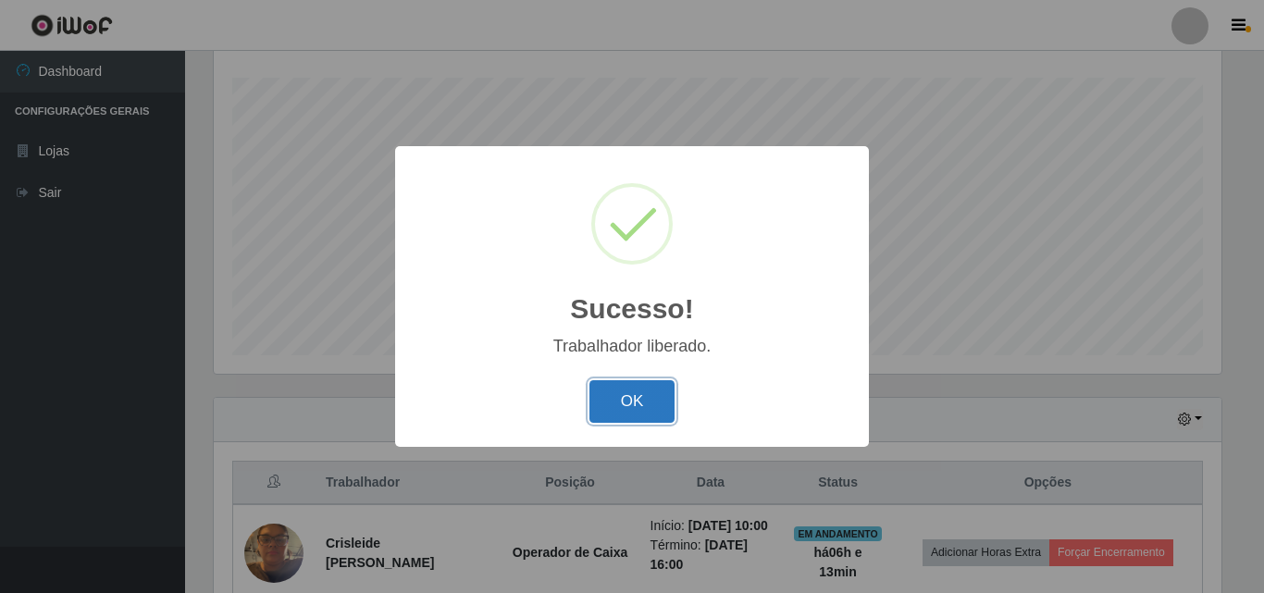
click at [661, 405] on button "OK" at bounding box center [633, 402] width 86 height 44
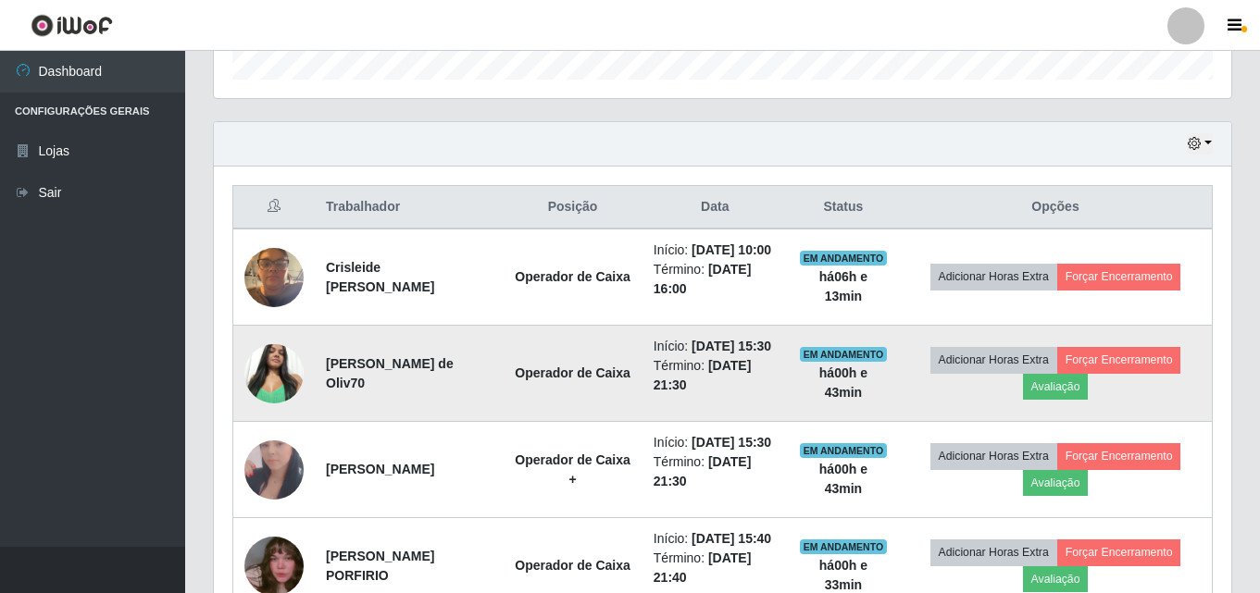
scroll to position [584, 0]
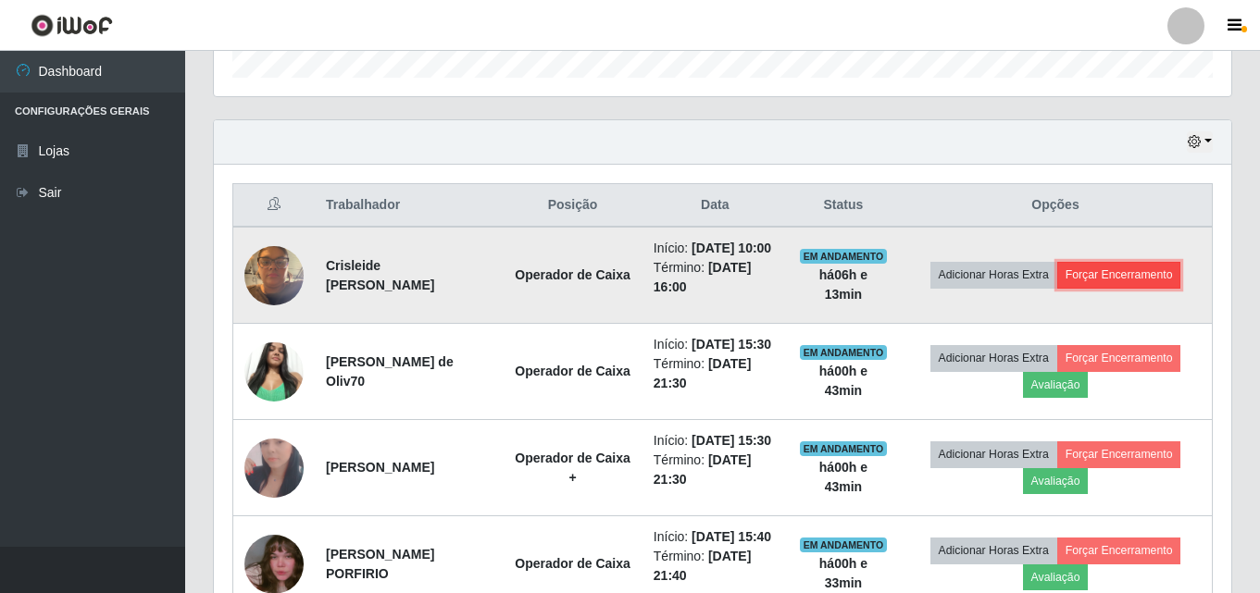
click at [1097, 285] on button "Forçar Encerramento" at bounding box center [1119, 275] width 124 height 26
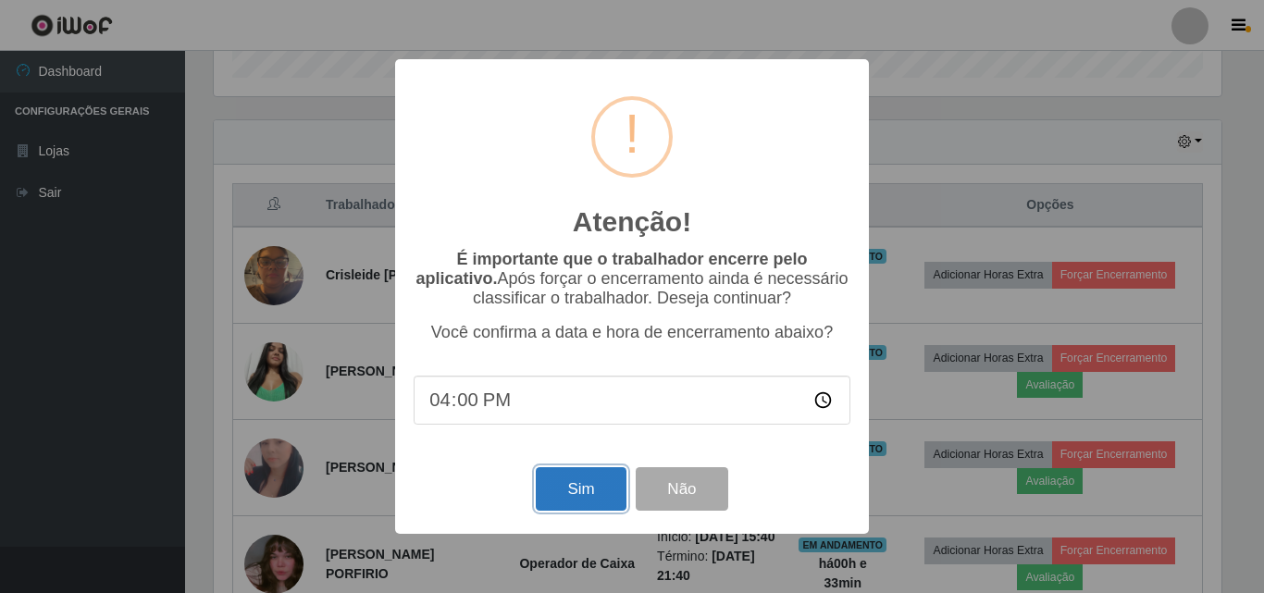
click at [560, 479] on button "Sim" at bounding box center [581, 489] width 90 height 44
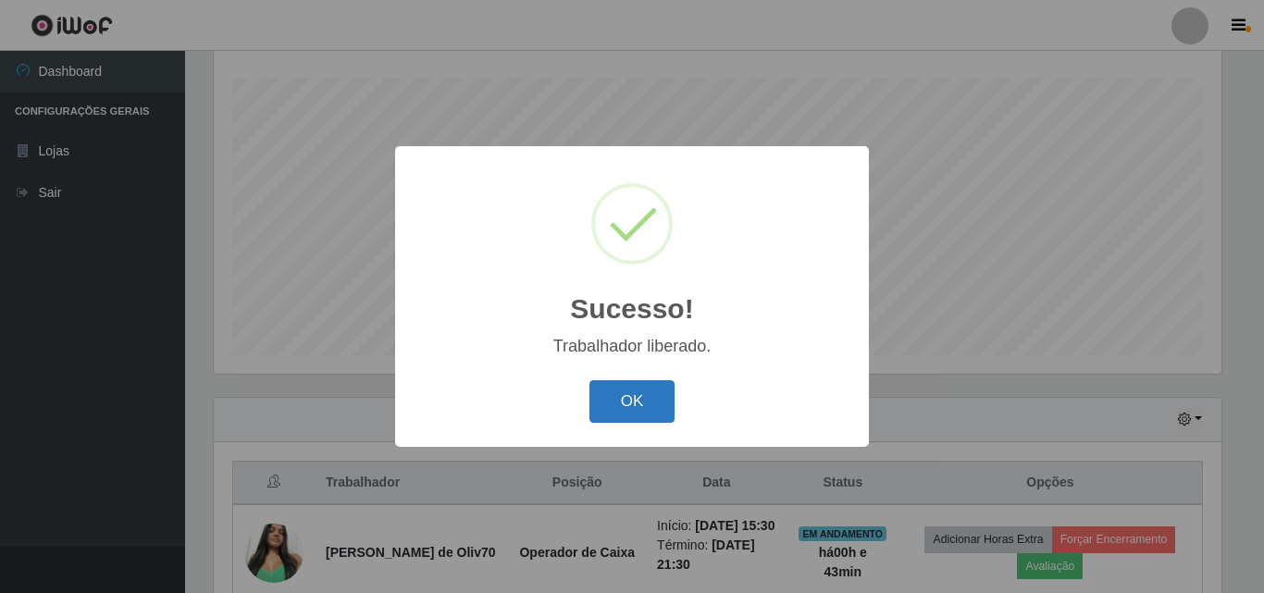
click at [642, 400] on button "OK" at bounding box center [633, 402] width 86 height 44
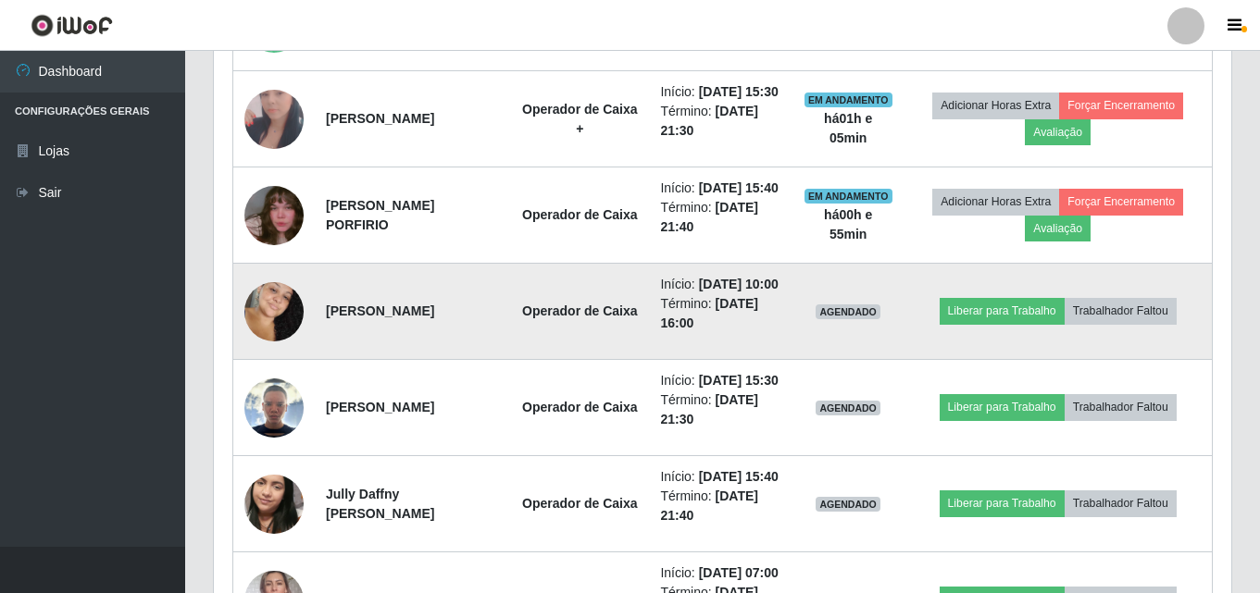
scroll to position [862, 0]
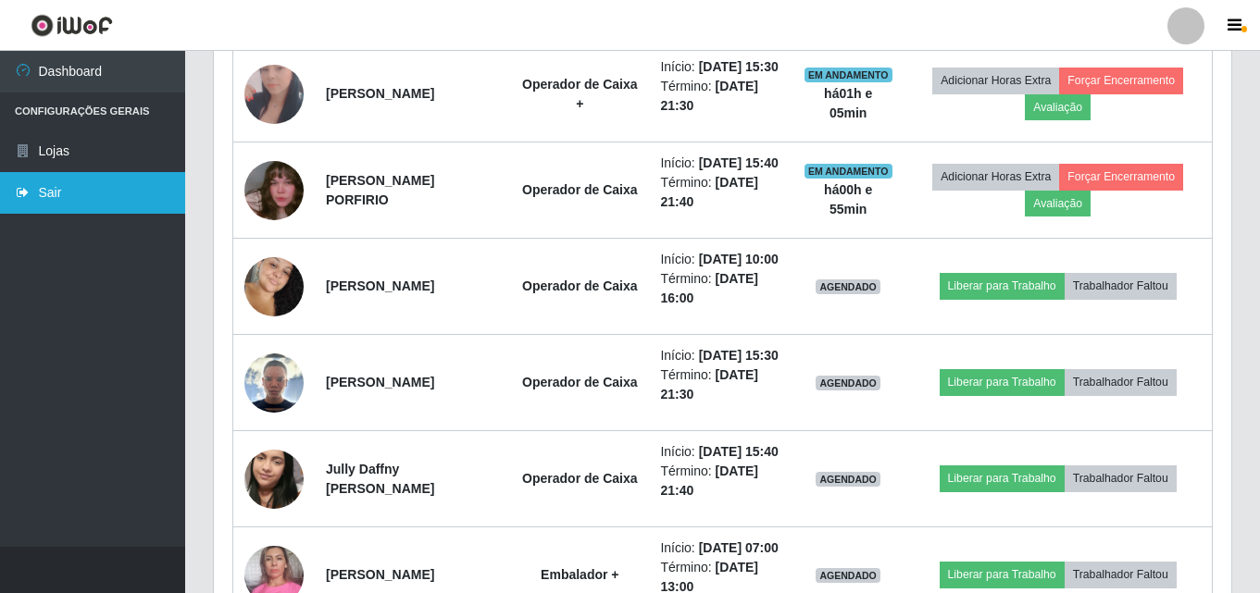
click at [31, 200] on link "Sair" at bounding box center [92, 193] width 185 height 42
